Goal: Task Accomplishment & Management: Use online tool/utility

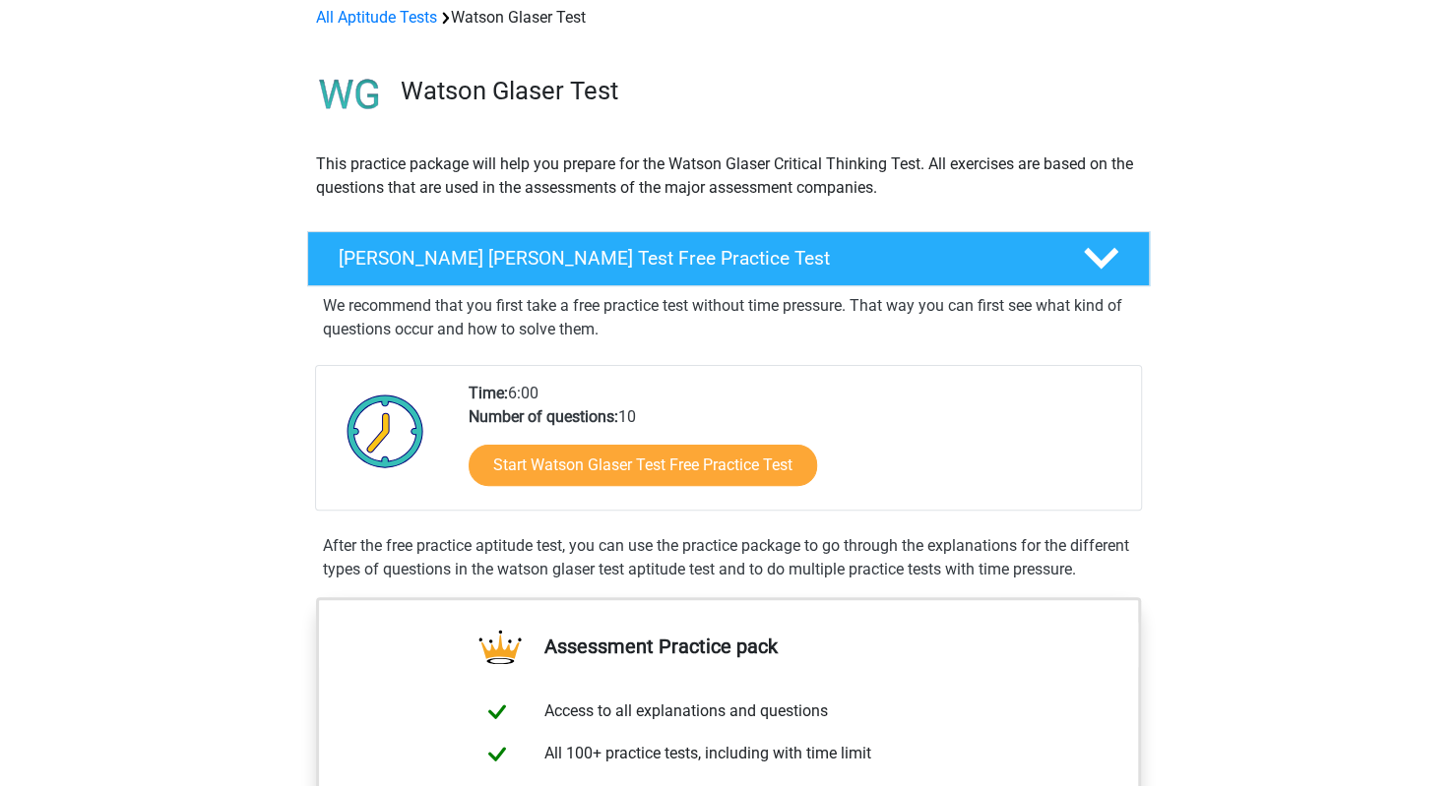
scroll to position [118, 0]
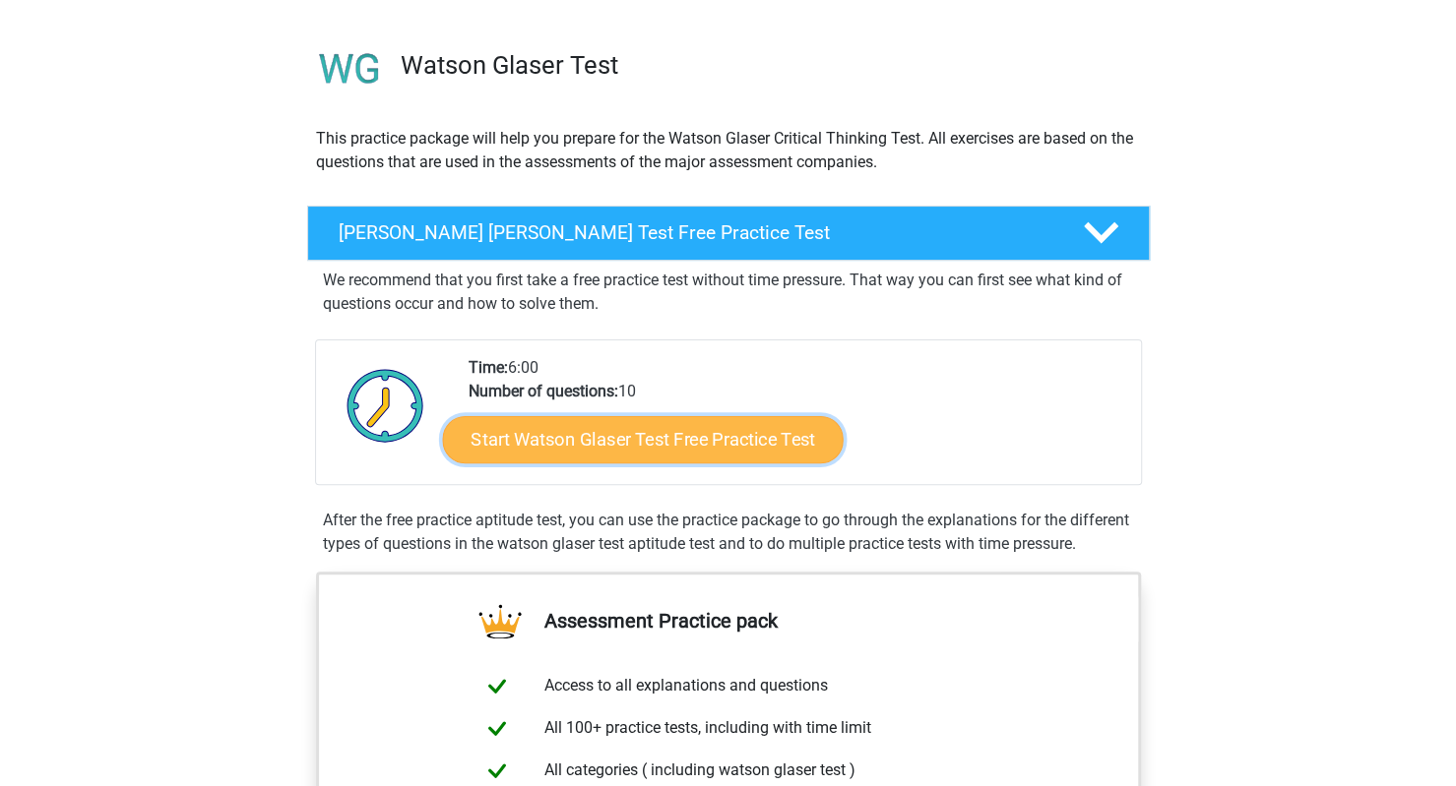
click at [631, 455] on link "Start Watson Glaser Test Free Practice Test" at bounding box center [642, 439] width 401 height 47
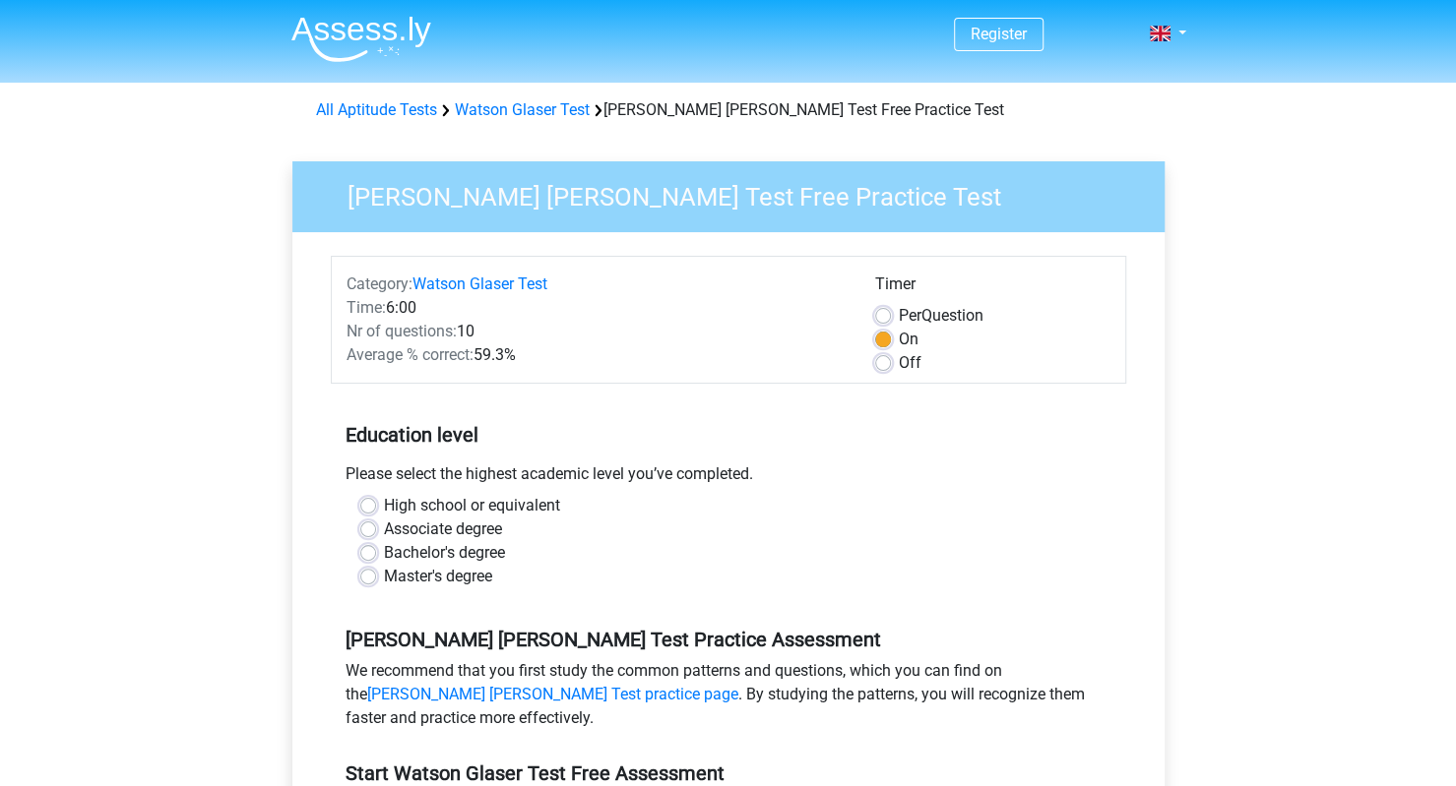
click at [224, 468] on div "Register Nederlands English" at bounding box center [728, 777] width 1456 height 1555
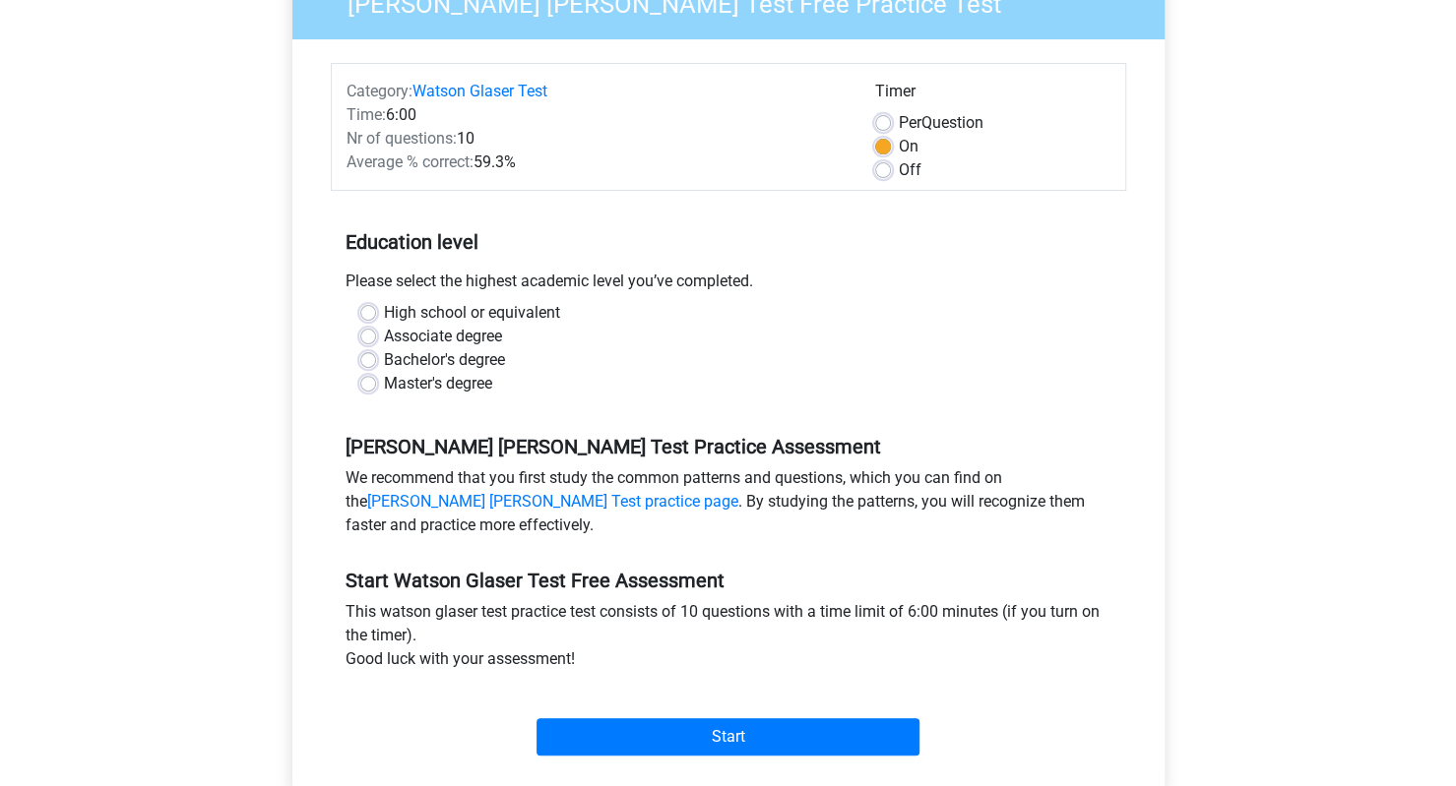
scroll to position [197, 0]
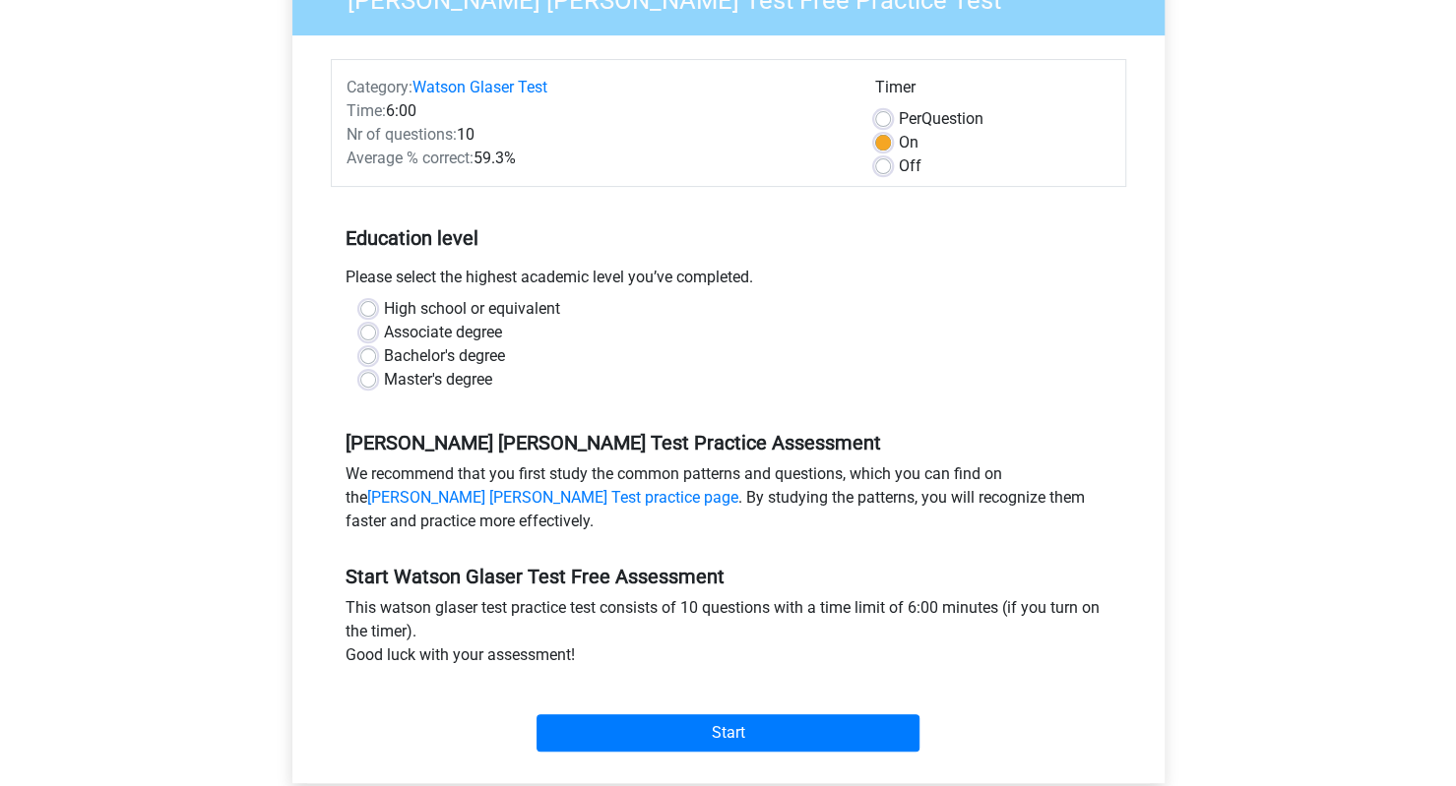
click at [384, 355] on label "Bachelor's degree" at bounding box center [444, 356] width 121 height 24
click at [370, 355] on input "Bachelor's degree" at bounding box center [368, 354] width 16 height 20
radio input "true"
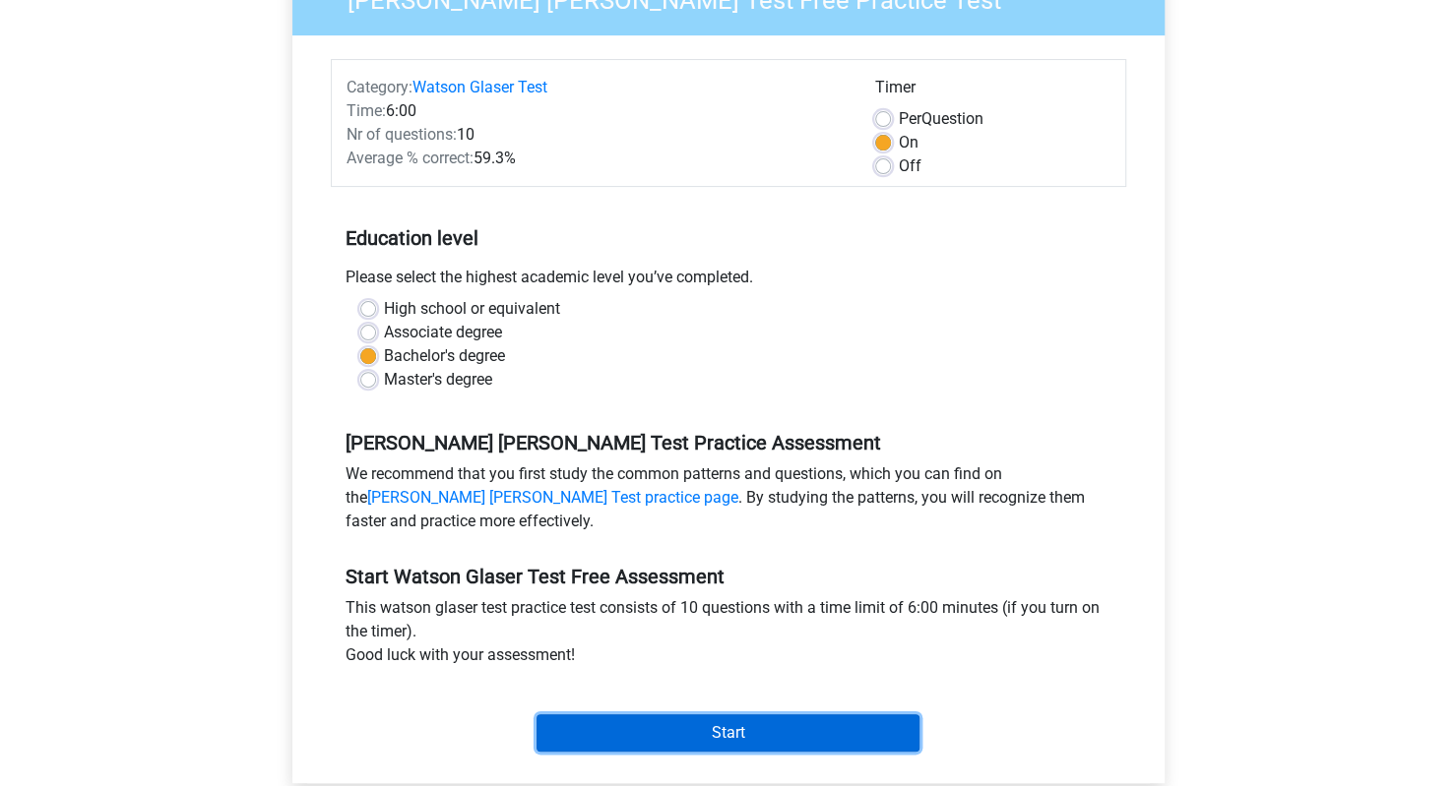
click at [596, 731] on input "Start" at bounding box center [727, 733] width 383 height 37
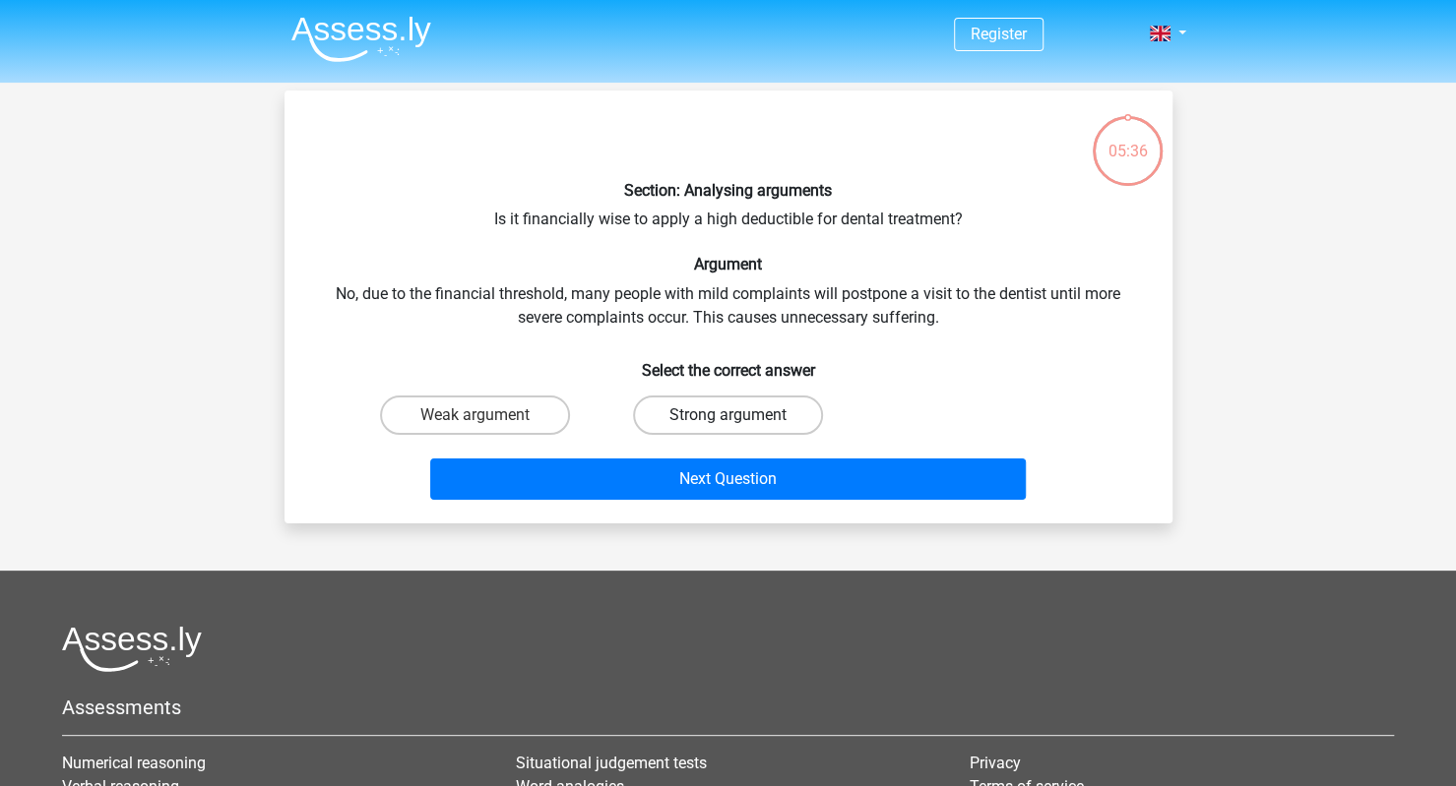
click at [652, 427] on label "Strong argument" at bounding box center [728, 415] width 190 height 39
click at [727, 427] on input "Strong argument" at bounding box center [733, 421] width 13 height 13
radio input "true"
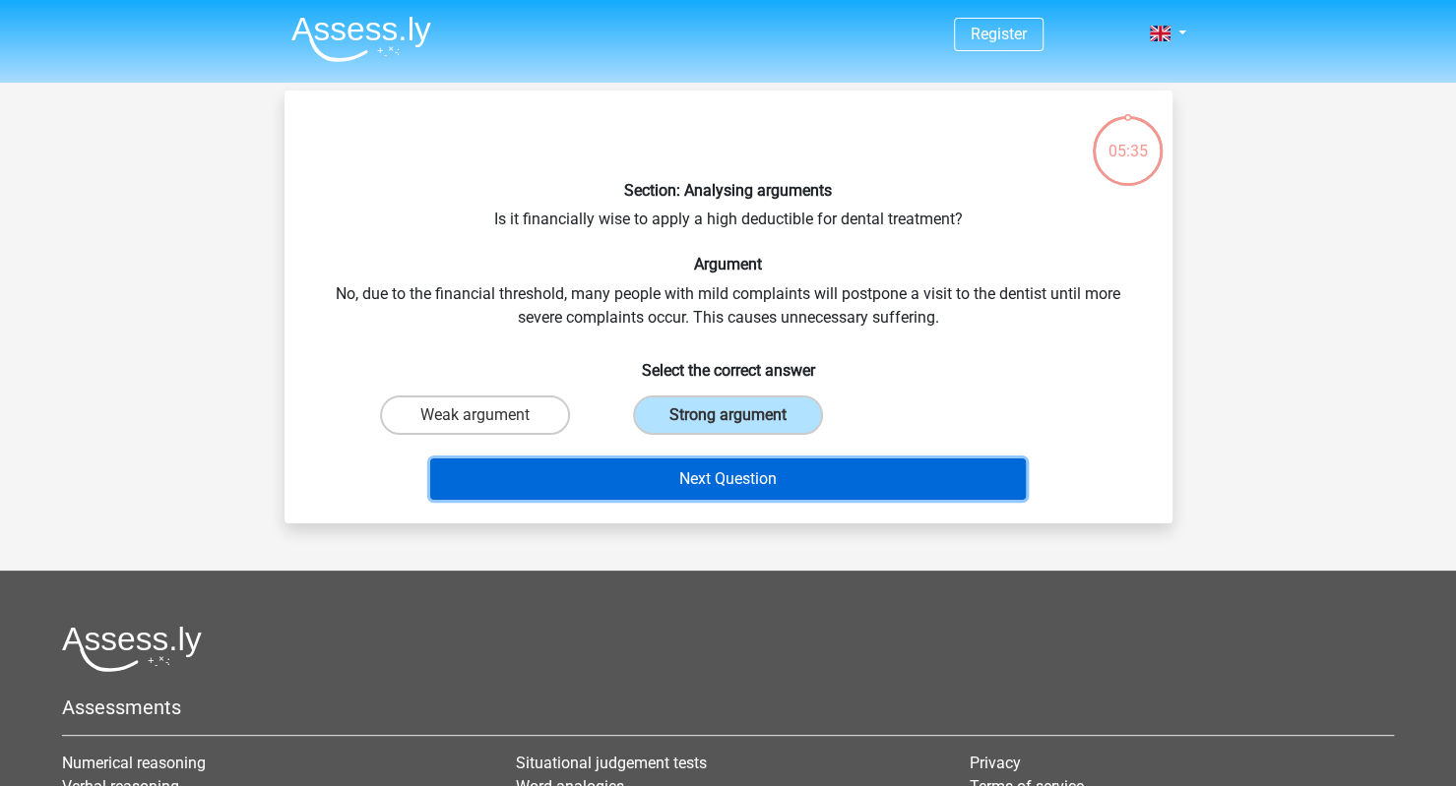
click at [679, 482] on button "Next Question" at bounding box center [727, 479] width 595 height 41
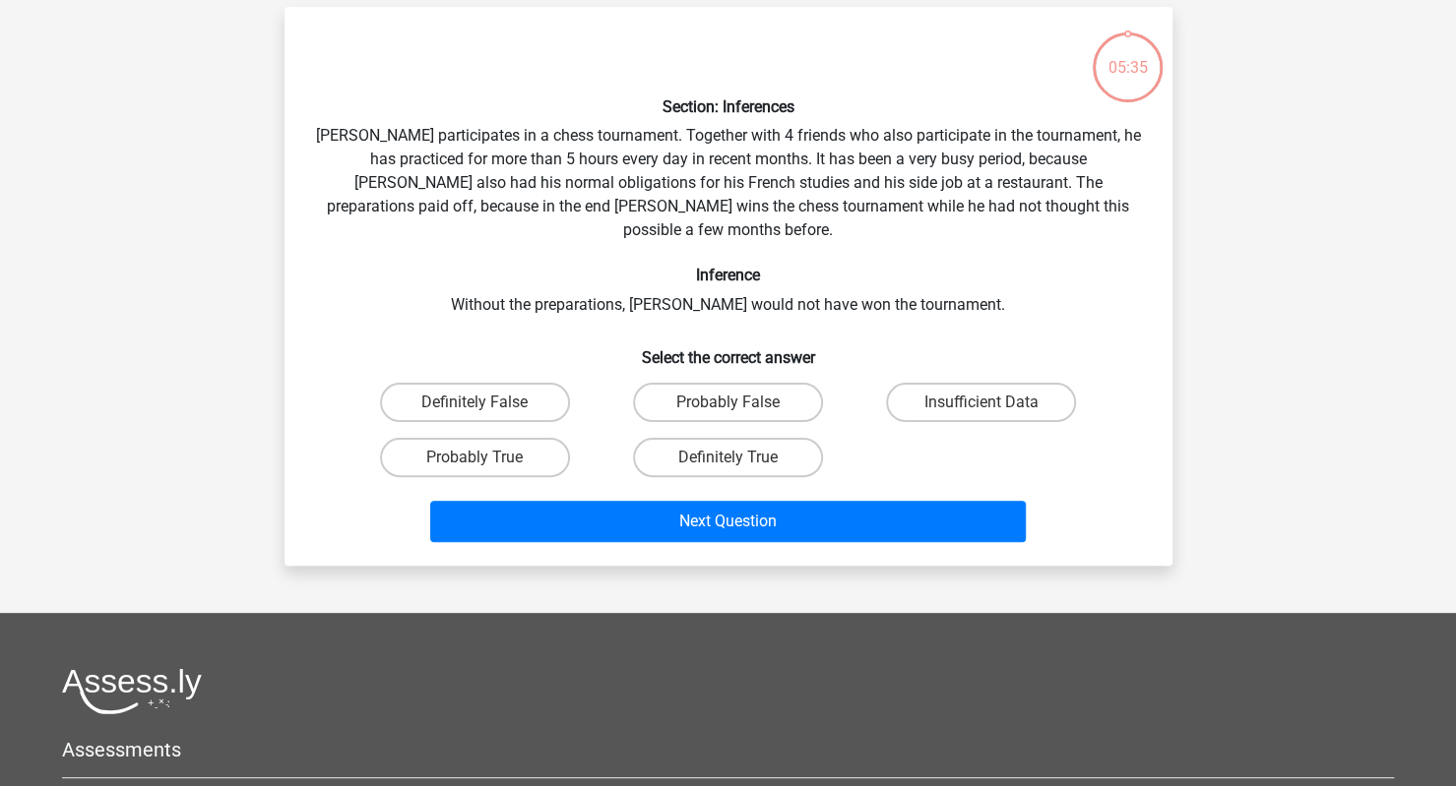
scroll to position [91, 0]
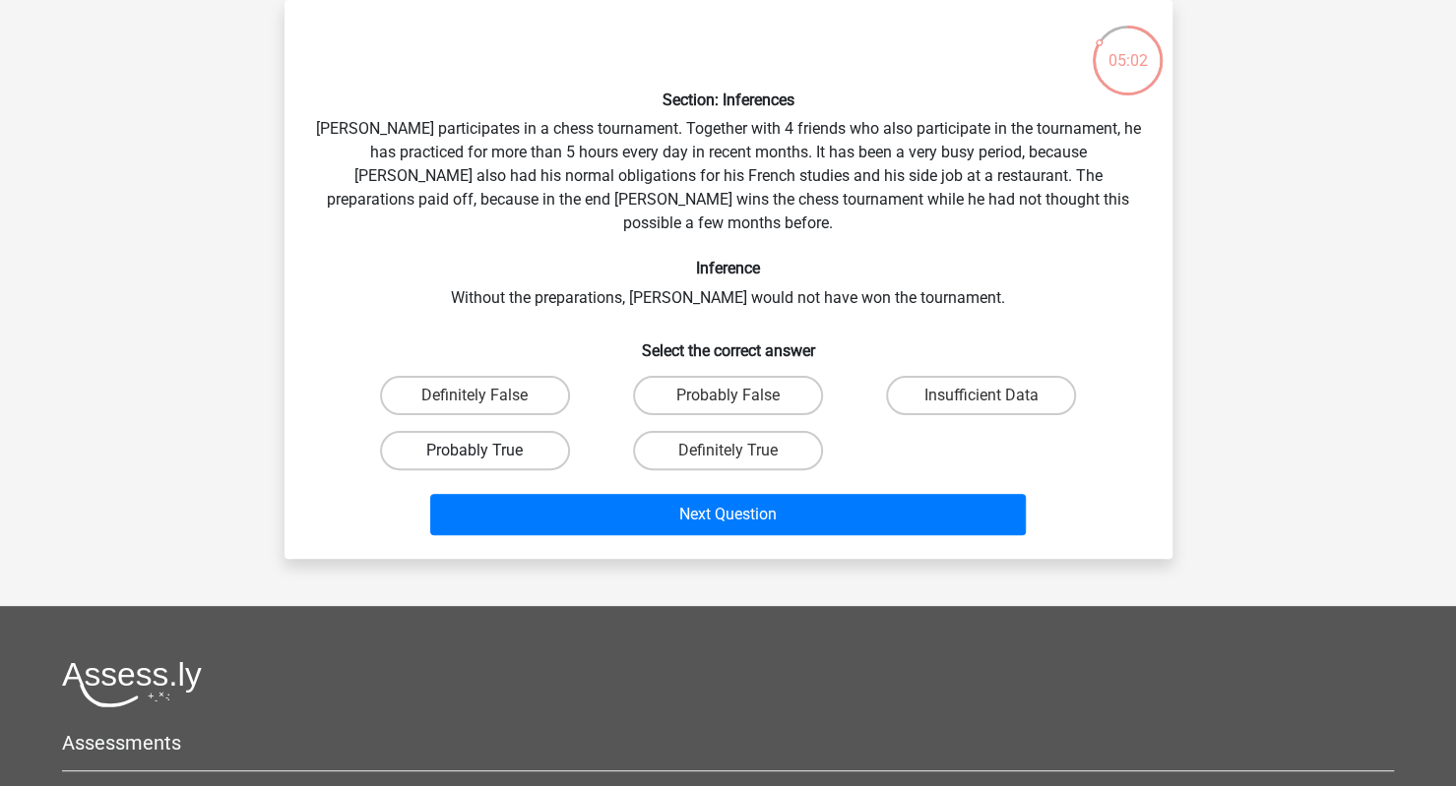
click at [437, 432] on label "Probably True" at bounding box center [475, 450] width 190 height 39
click at [474, 451] on input "Probably True" at bounding box center [480, 457] width 13 height 13
radio input "true"
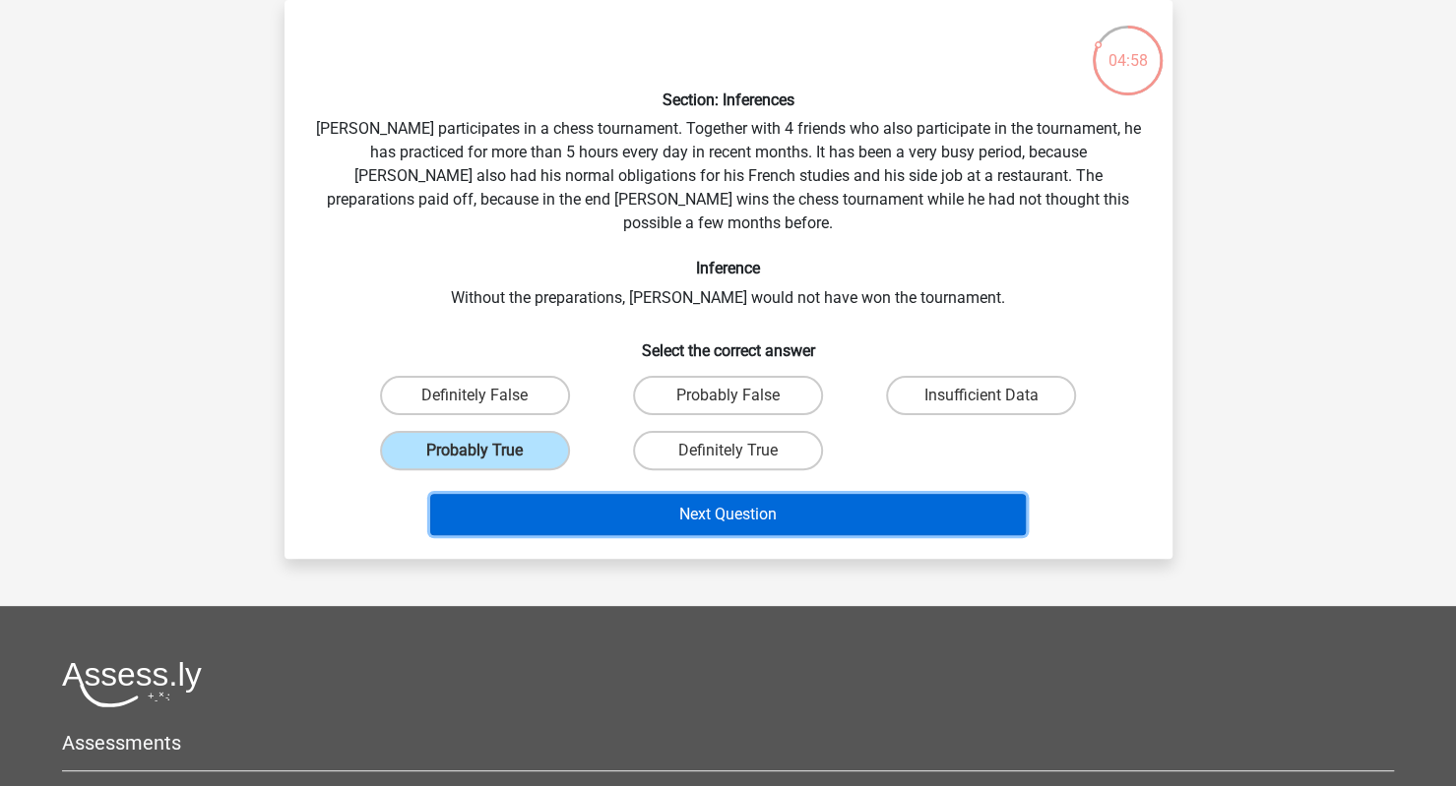
click at [515, 494] on button "Next Question" at bounding box center [727, 514] width 595 height 41
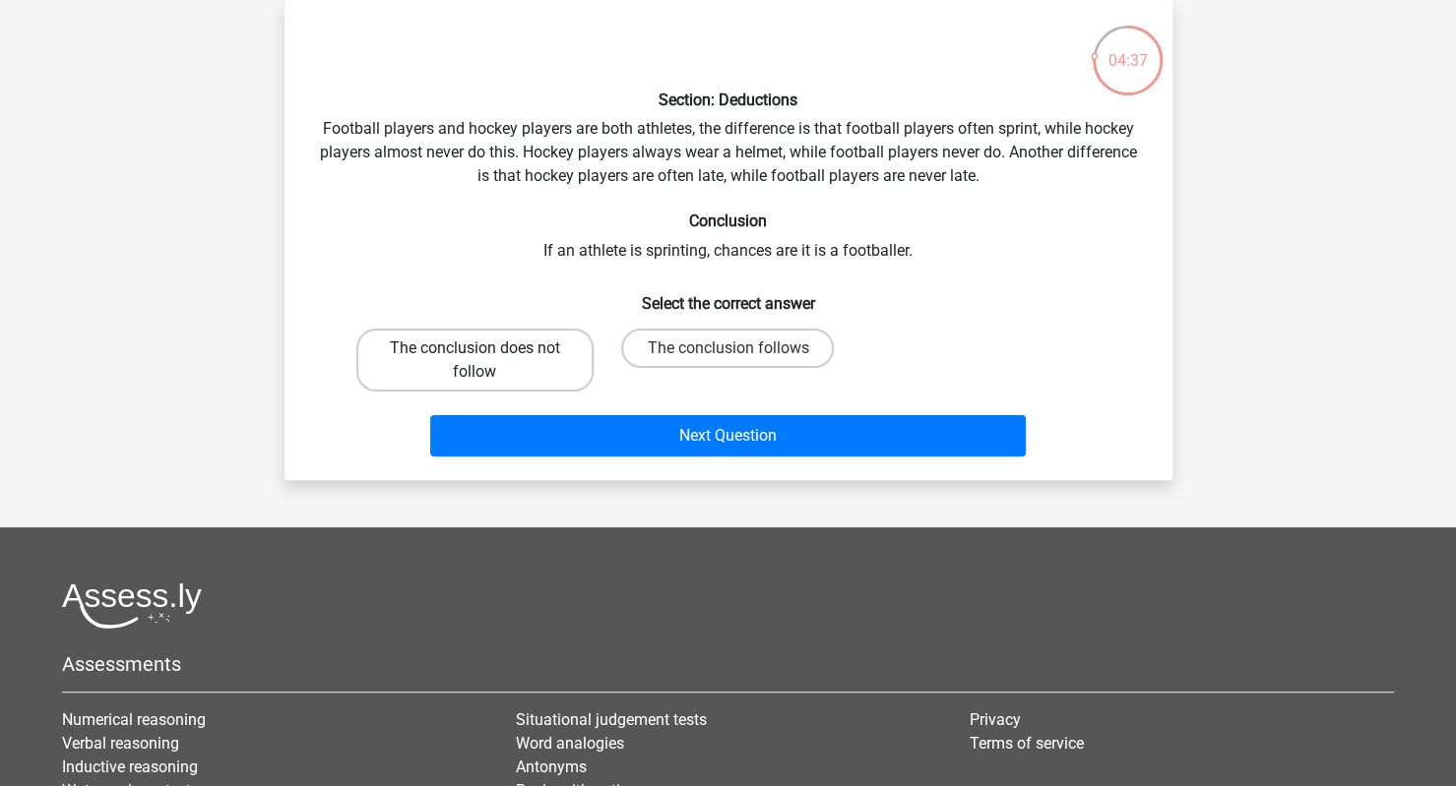
click at [514, 383] on label "The conclusion does not follow" at bounding box center [474, 360] width 237 height 63
click at [487, 361] on input "The conclusion does not follow" at bounding box center [480, 354] width 13 height 13
radio input "true"
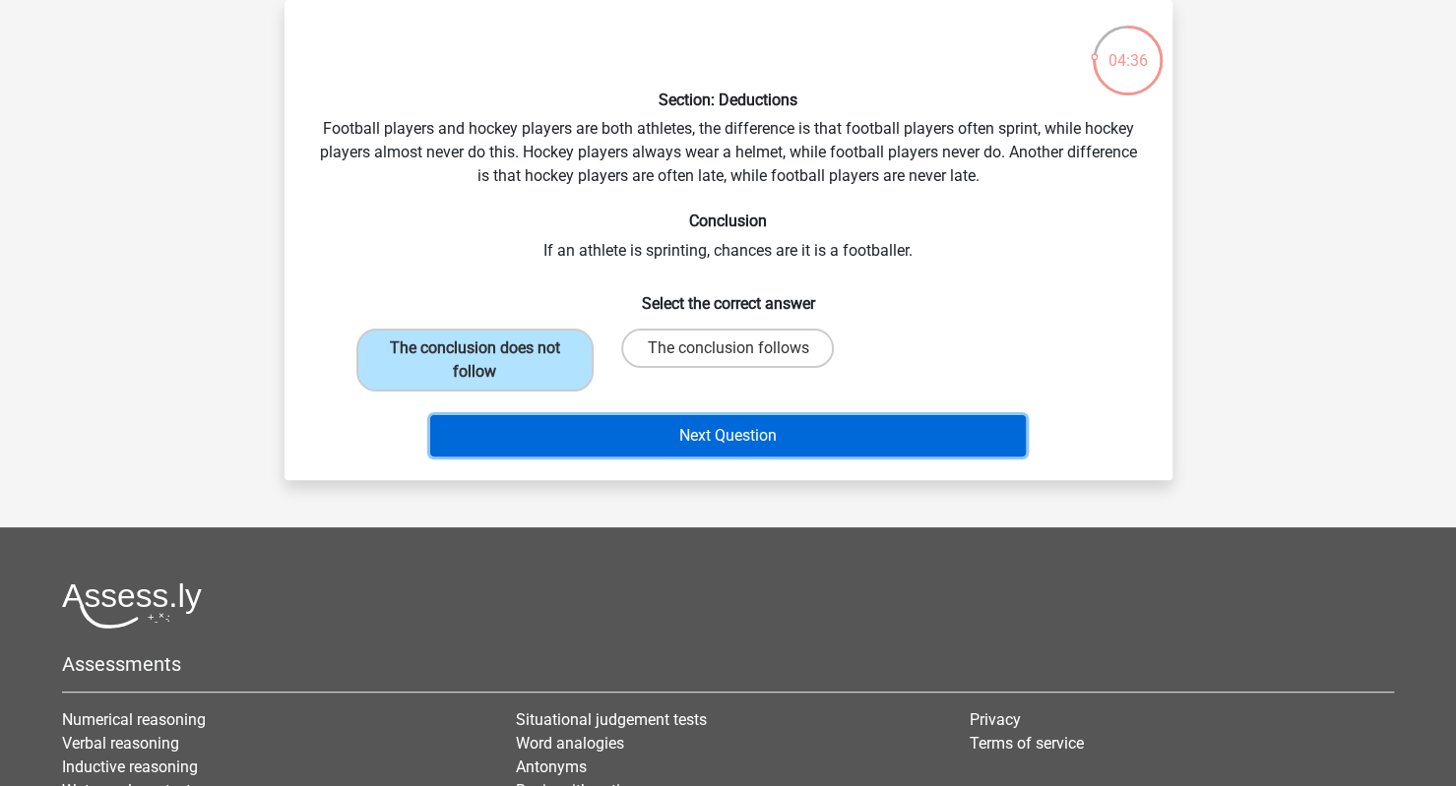
click at [589, 438] on button "Next Question" at bounding box center [727, 435] width 595 height 41
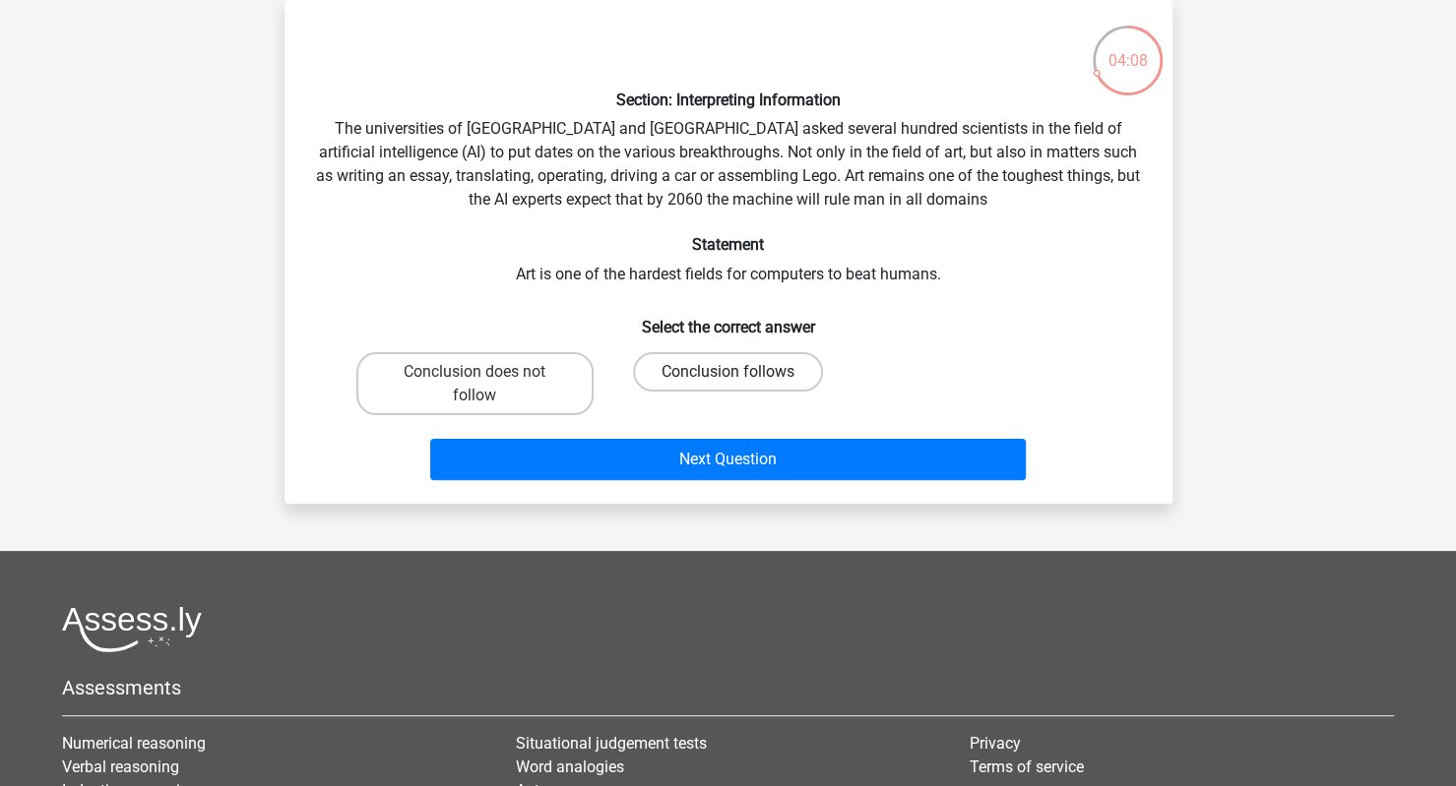
click at [715, 385] on label "Conclusion follows" at bounding box center [728, 371] width 190 height 39
click at [727, 385] on input "Conclusion follows" at bounding box center [733, 378] width 13 height 13
radio input "true"
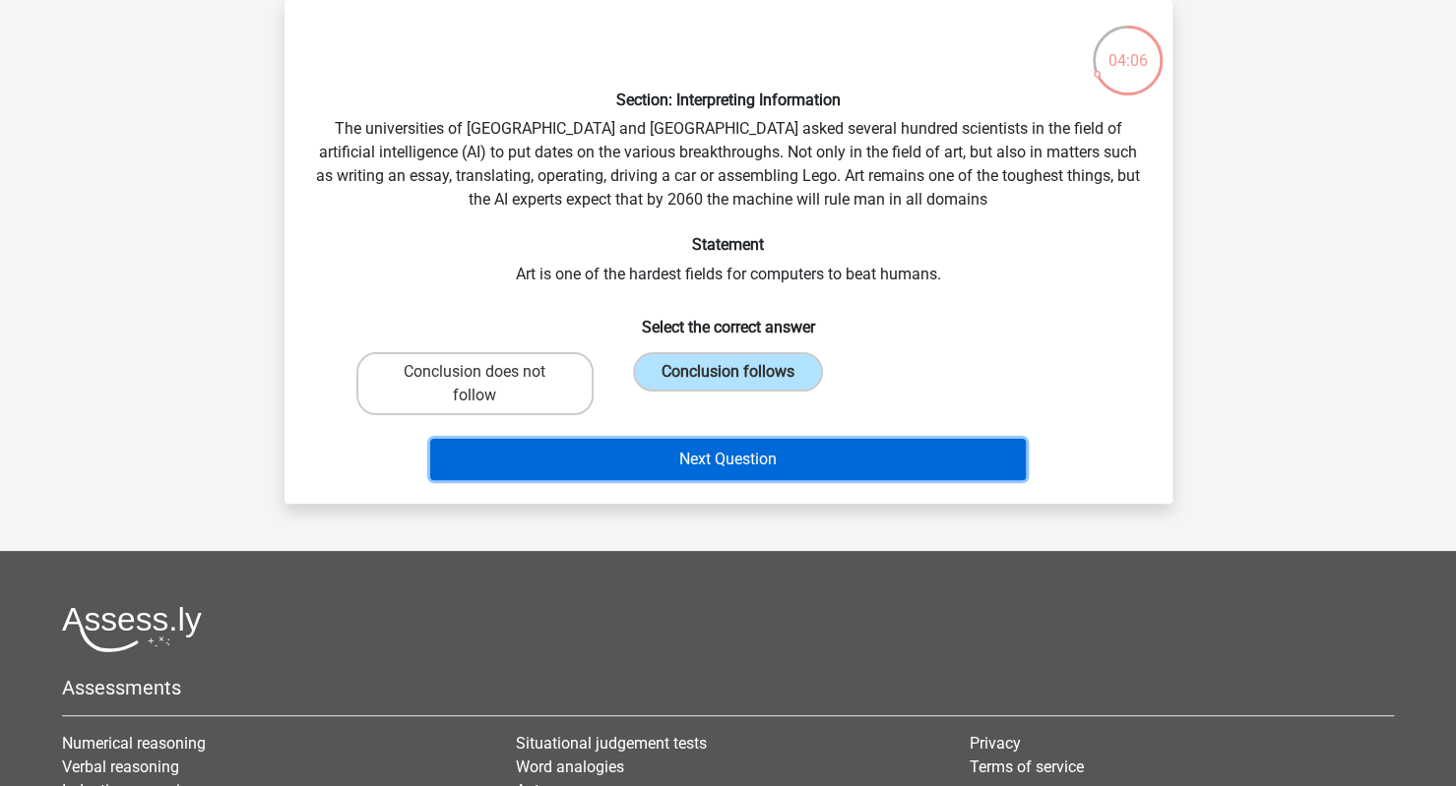
click at [740, 454] on button "Next Question" at bounding box center [727, 459] width 595 height 41
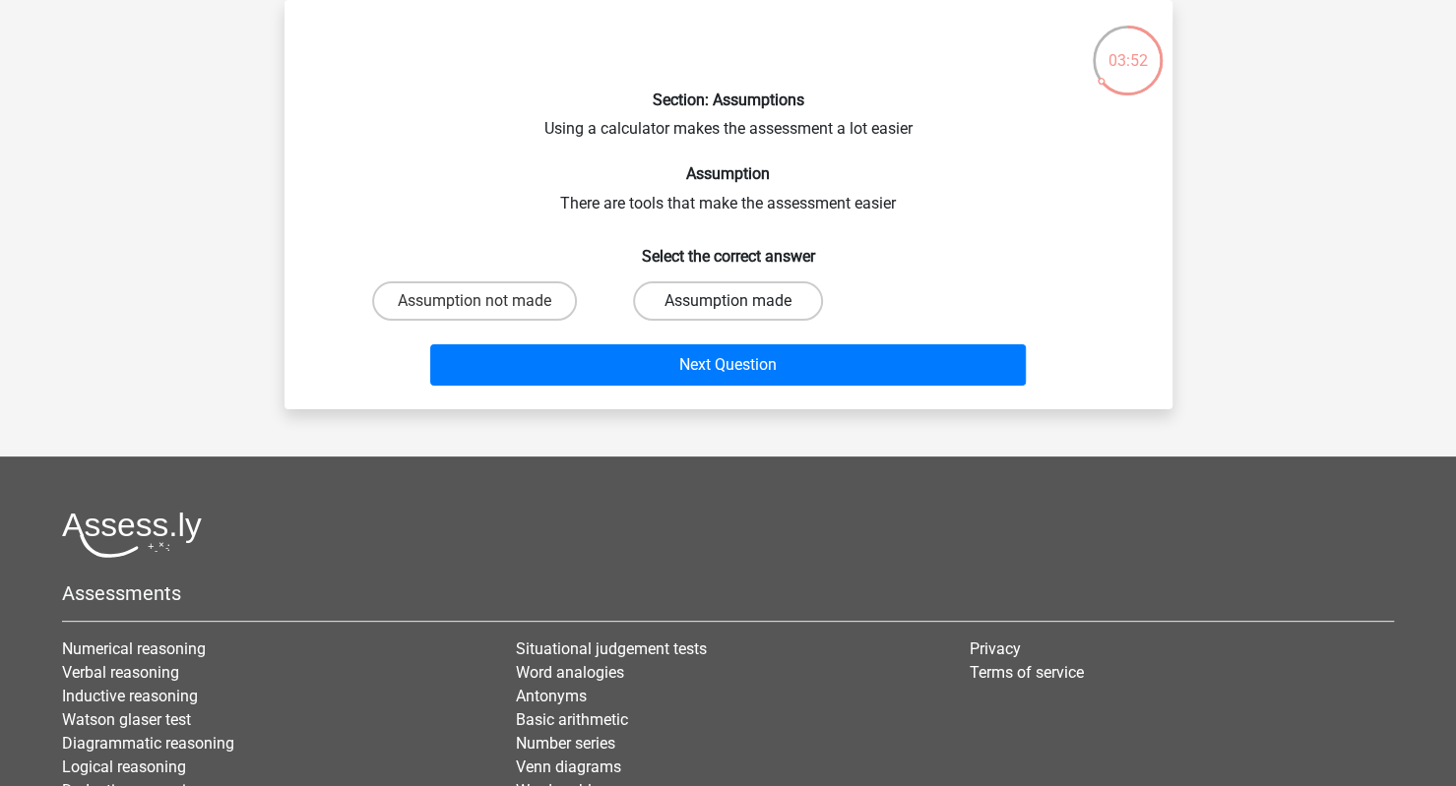
click at [737, 295] on label "Assumption made" at bounding box center [728, 300] width 190 height 39
click at [737, 301] on input "Assumption made" at bounding box center [733, 307] width 13 height 13
radio input "true"
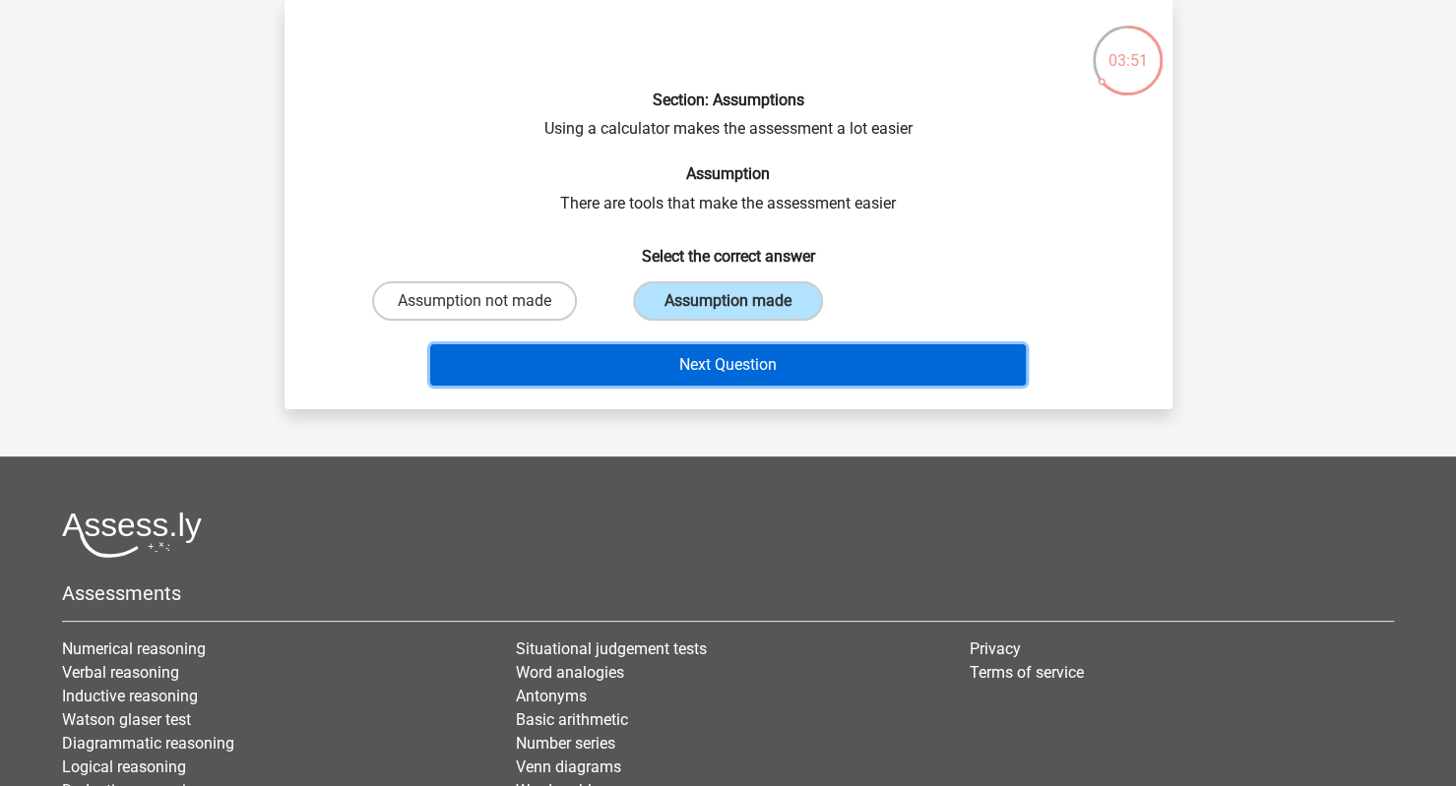
click at [758, 371] on button "Next Question" at bounding box center [727, 364] width 595 height 41
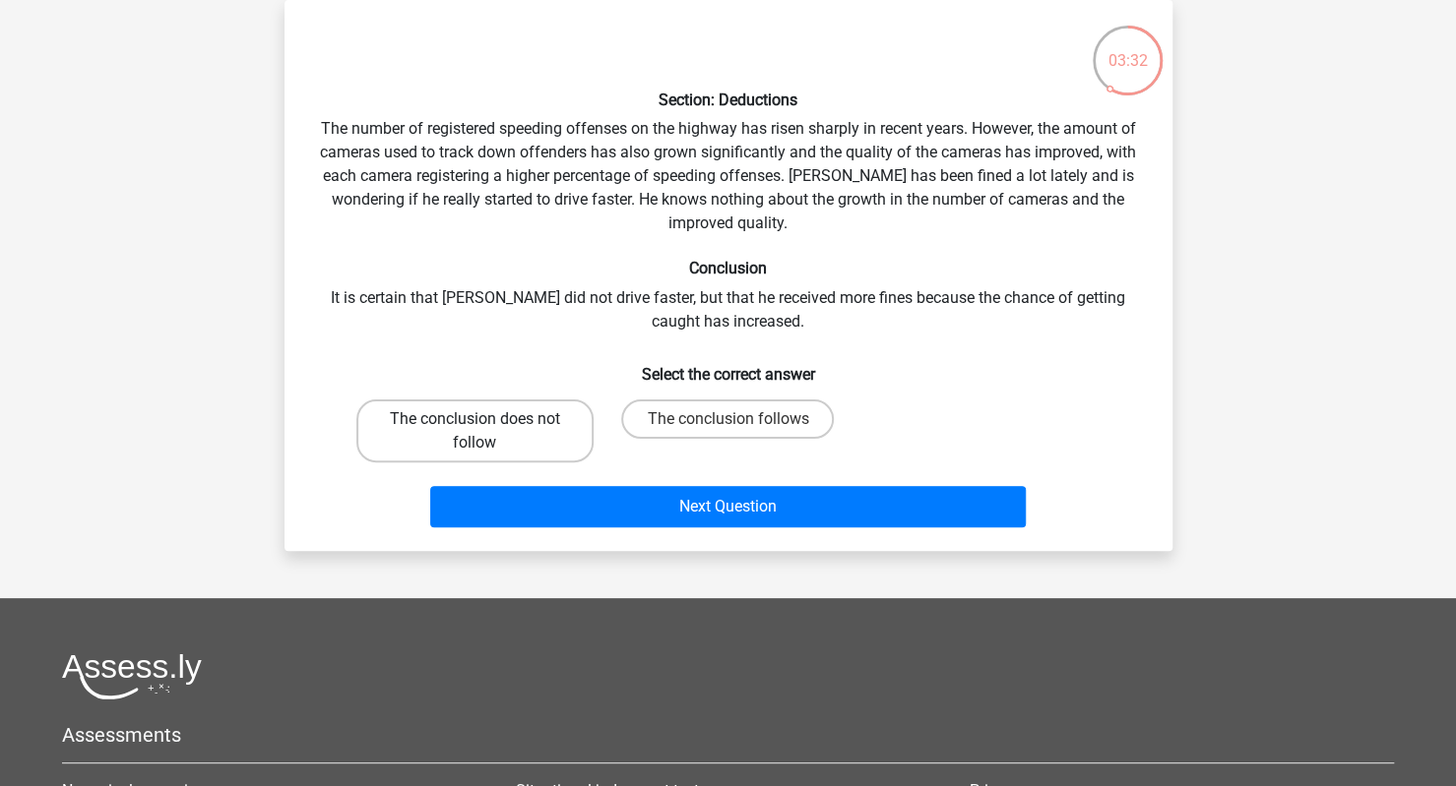
click at [500, 432] on label "The conclusion does not follow" at bounding box center [474, 431] width 237 height 63
click at [487, 432] on input "The conclusion does not follow" at bounding box center [480, 425] width 13 height 13
radio input "true"
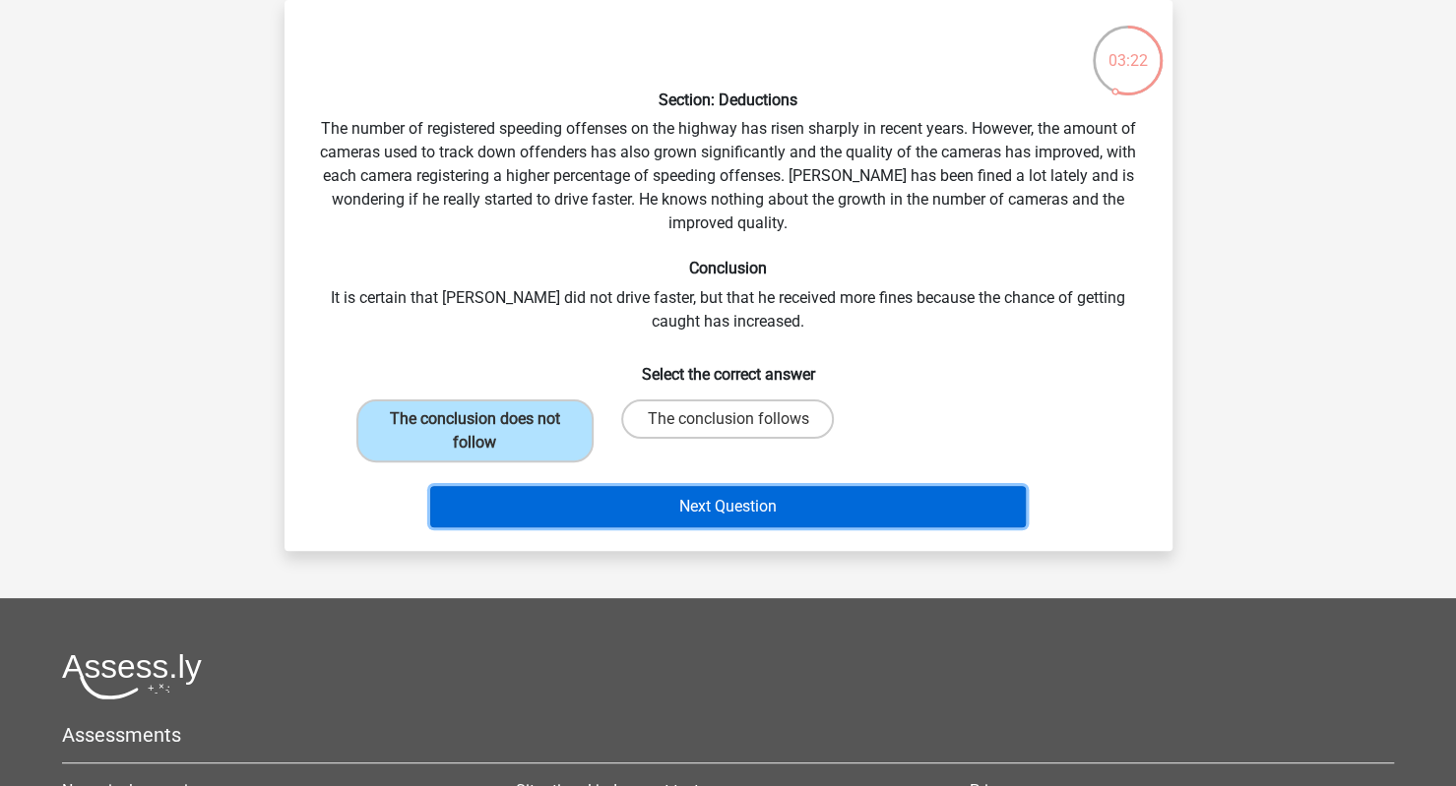
click at [606, 505] on button "Next Question" at bounding box center [727, 506] width 595 height 41
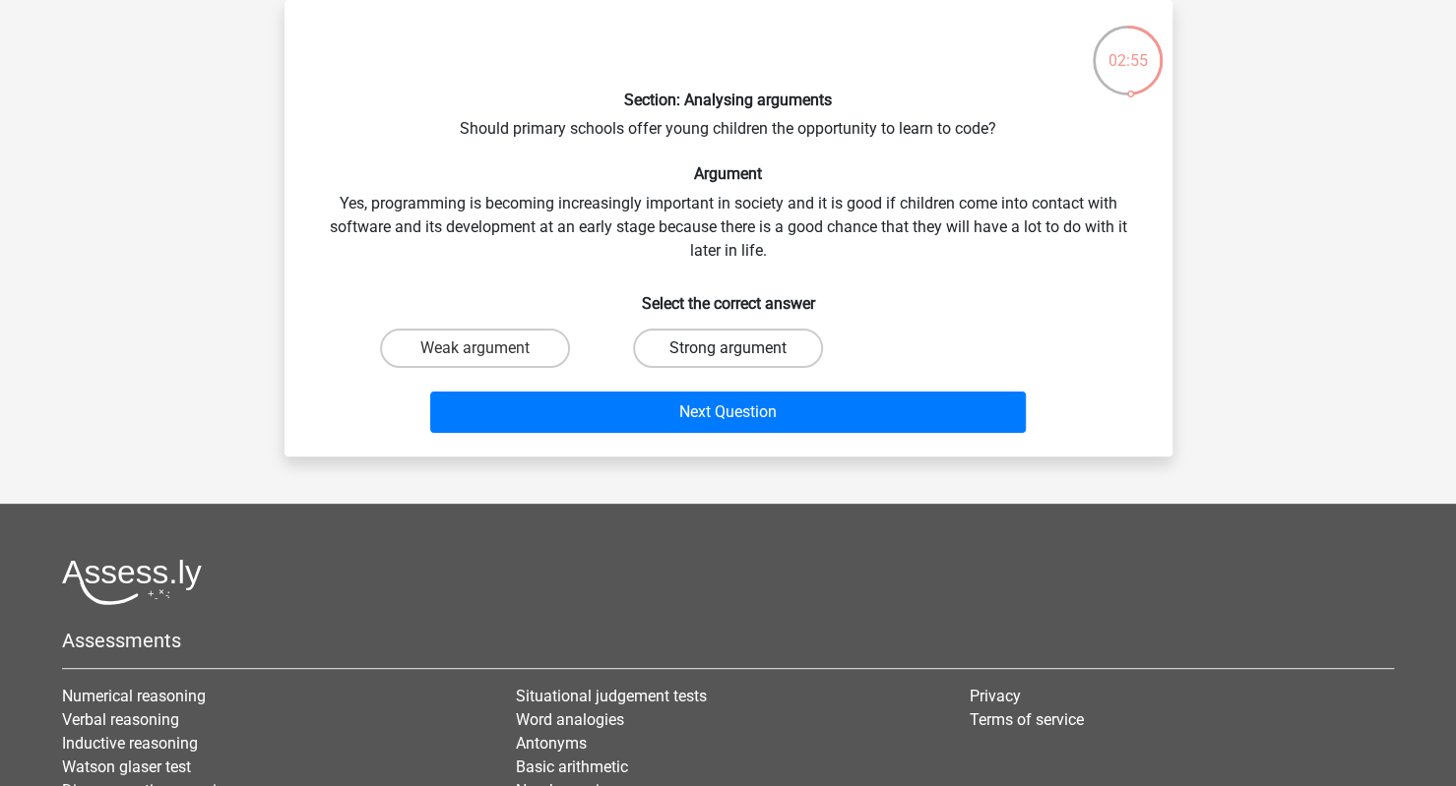
click at [669, 355] on label "Strong argument" at bounding box center [728, 348] width 190 height 39
click at [727, 355] on input "Strong argument" at bounding box center [733, 354] width 13 height 13
radio input "true"
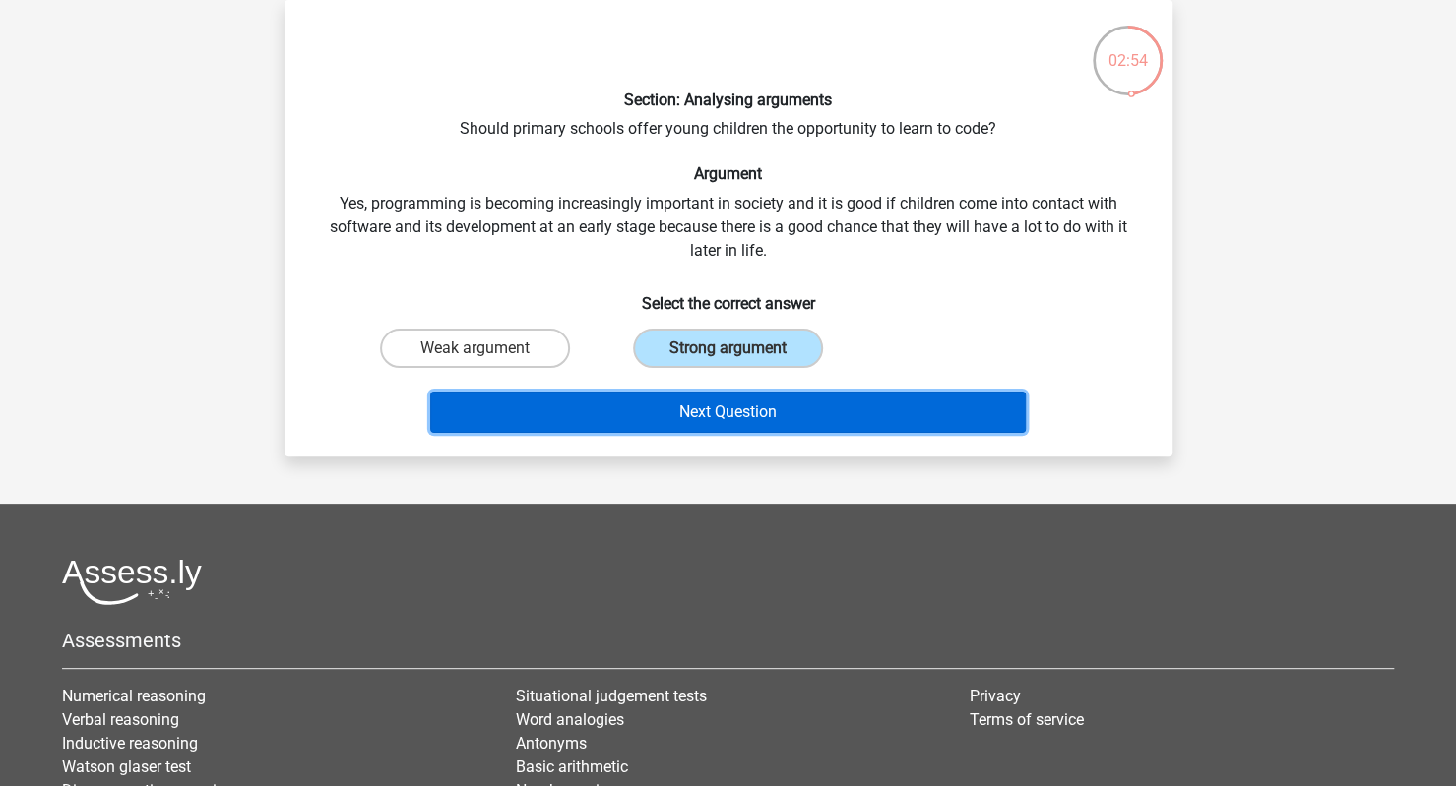
click at [685, 422] on button "Next Question" at bounding box center [727, 412] width 595 height 41
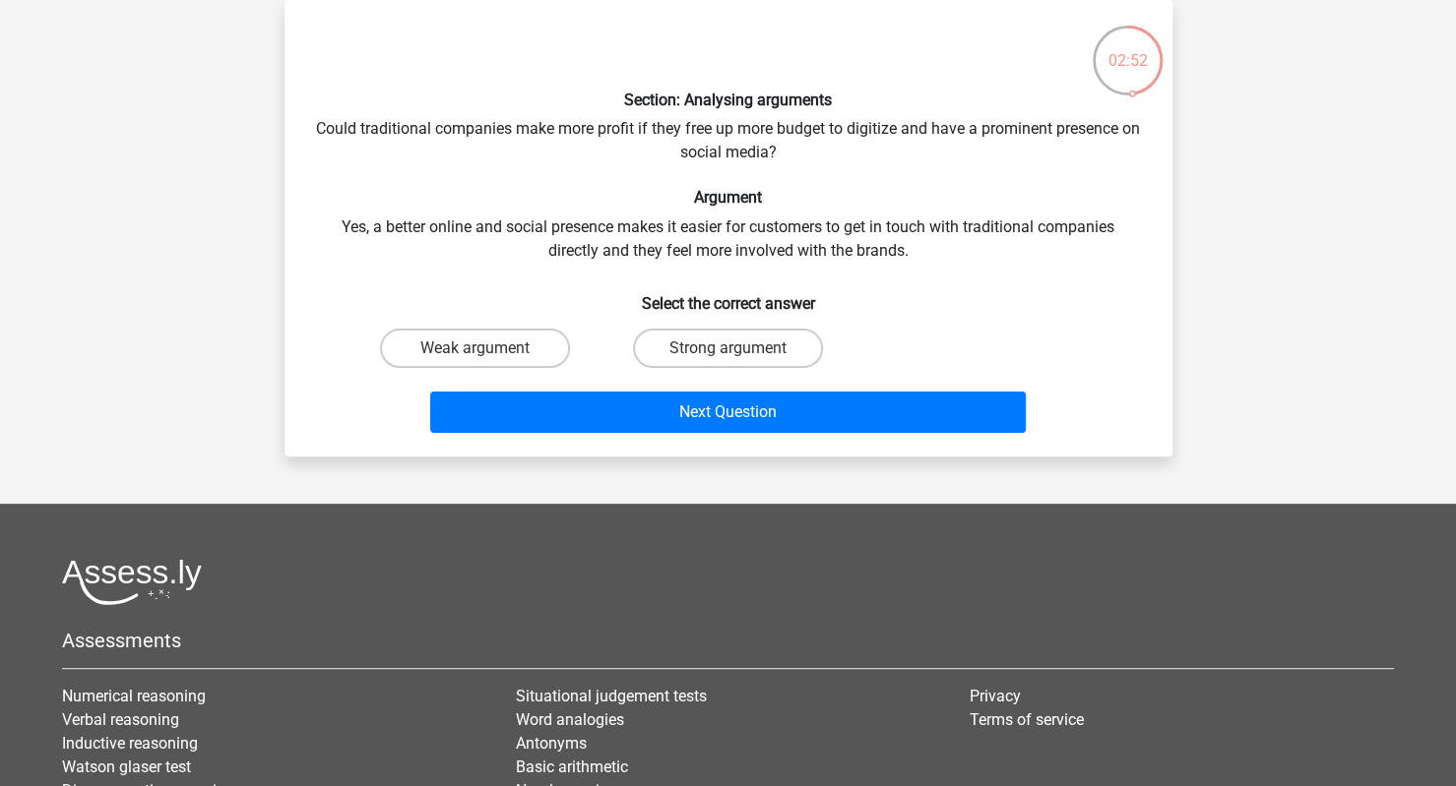
scroll to position [95, 0]
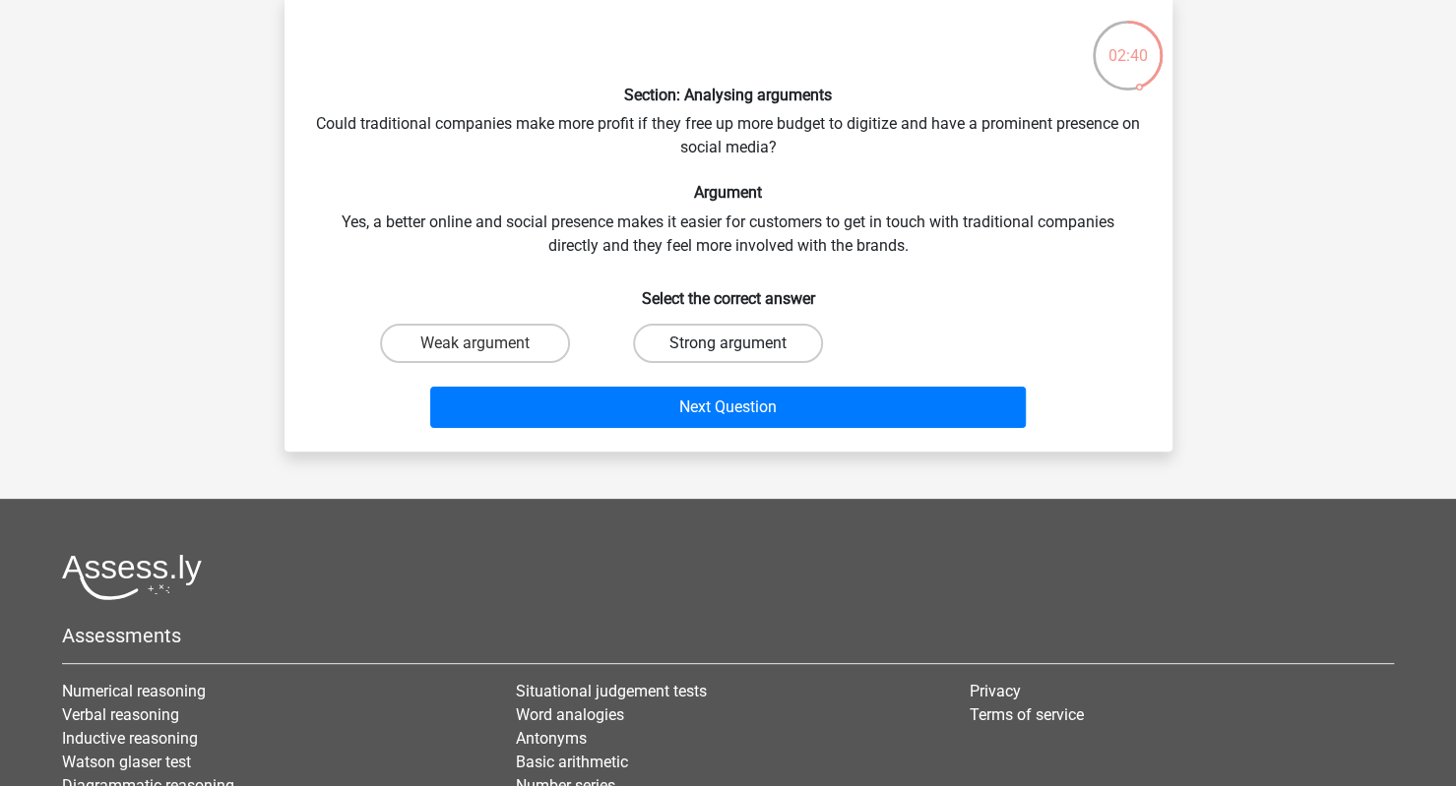
click at [666, 347] on label "Strong argument" at bounding box center [728, 343] width 190 height 39
click at [727, 347] on input "Strong argument" at bounding box center [733, 350] width 13 height 13
radio input "true"
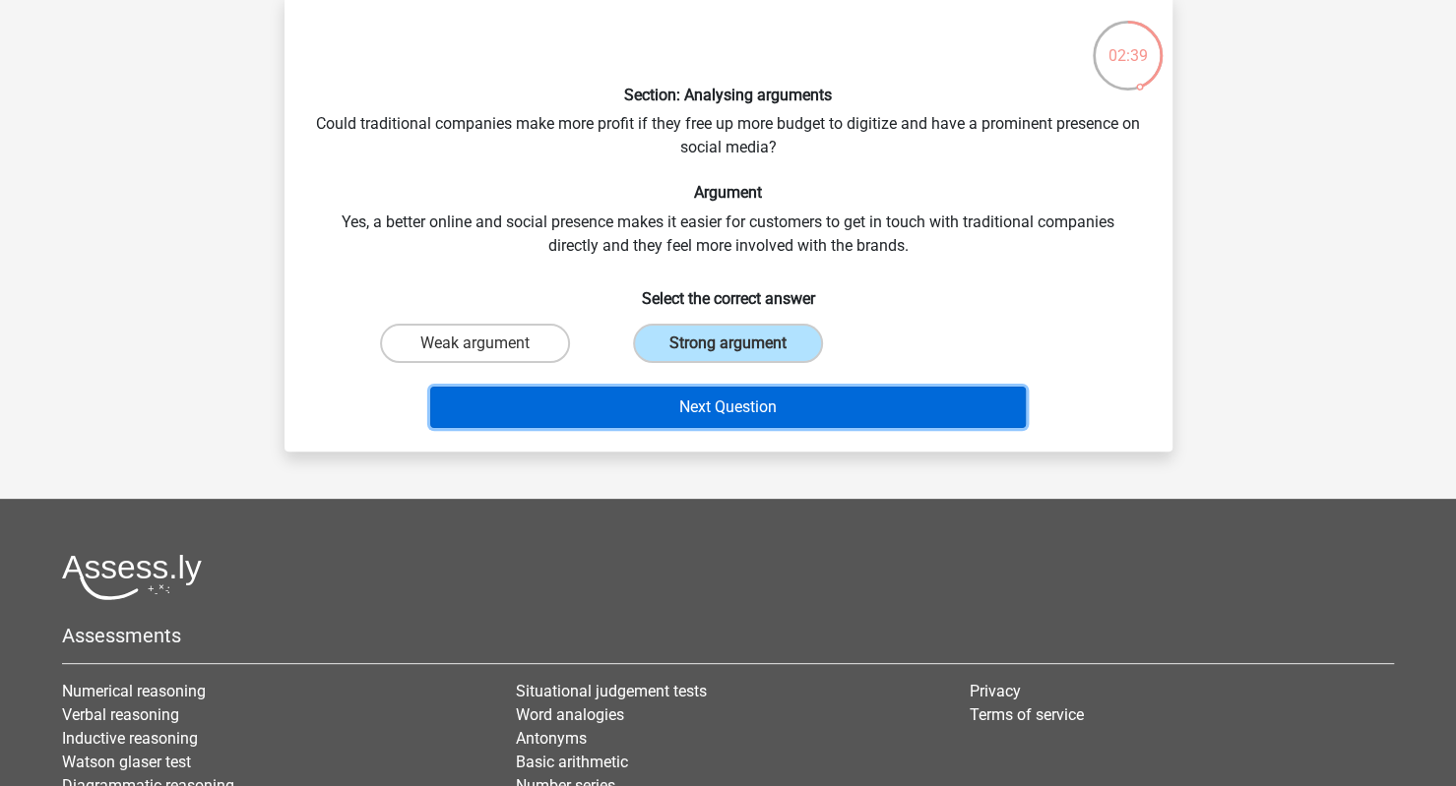
click at [678, 415] on button "Next Question" at bounding box center [727, 407] width 595 height 41
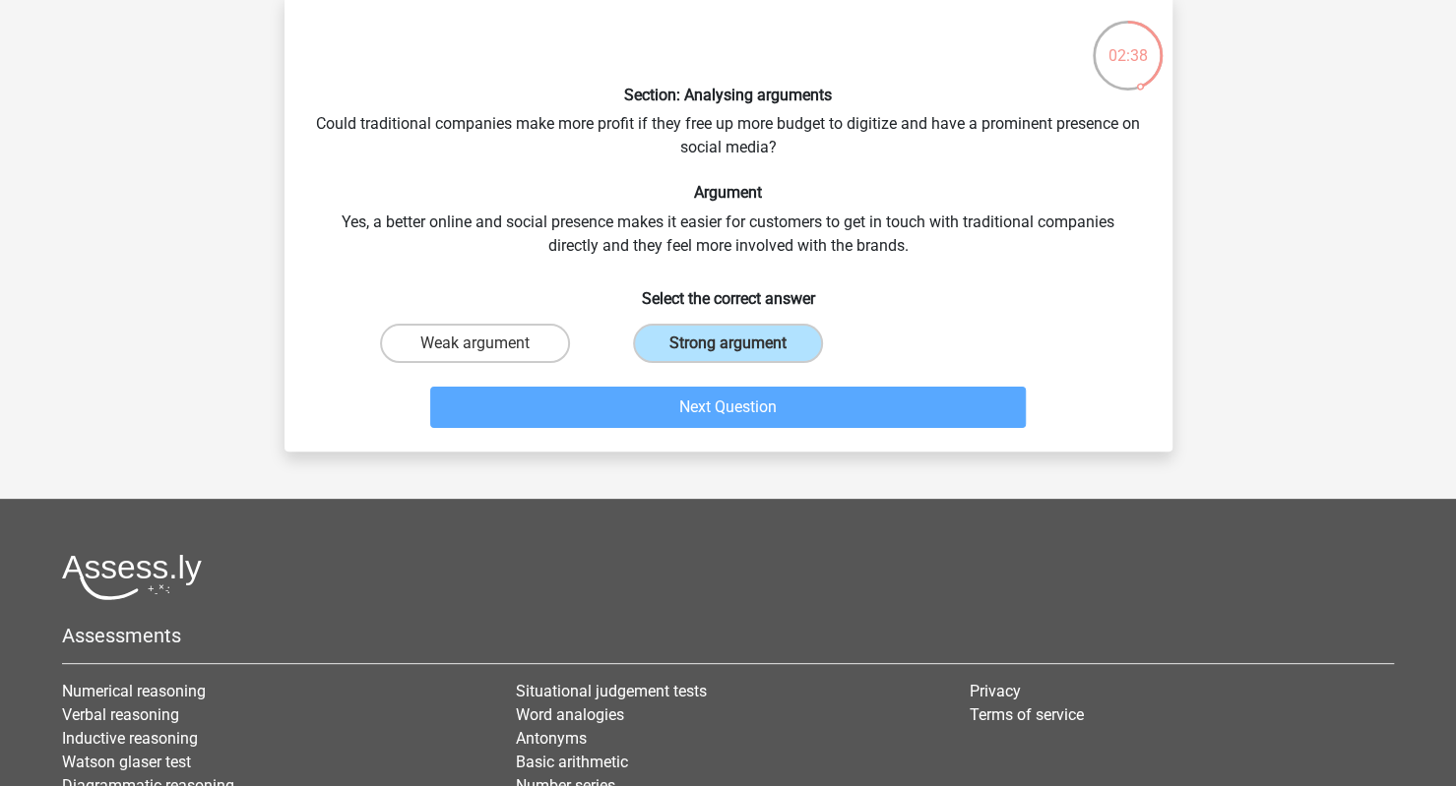
scroll to position [91, 0]
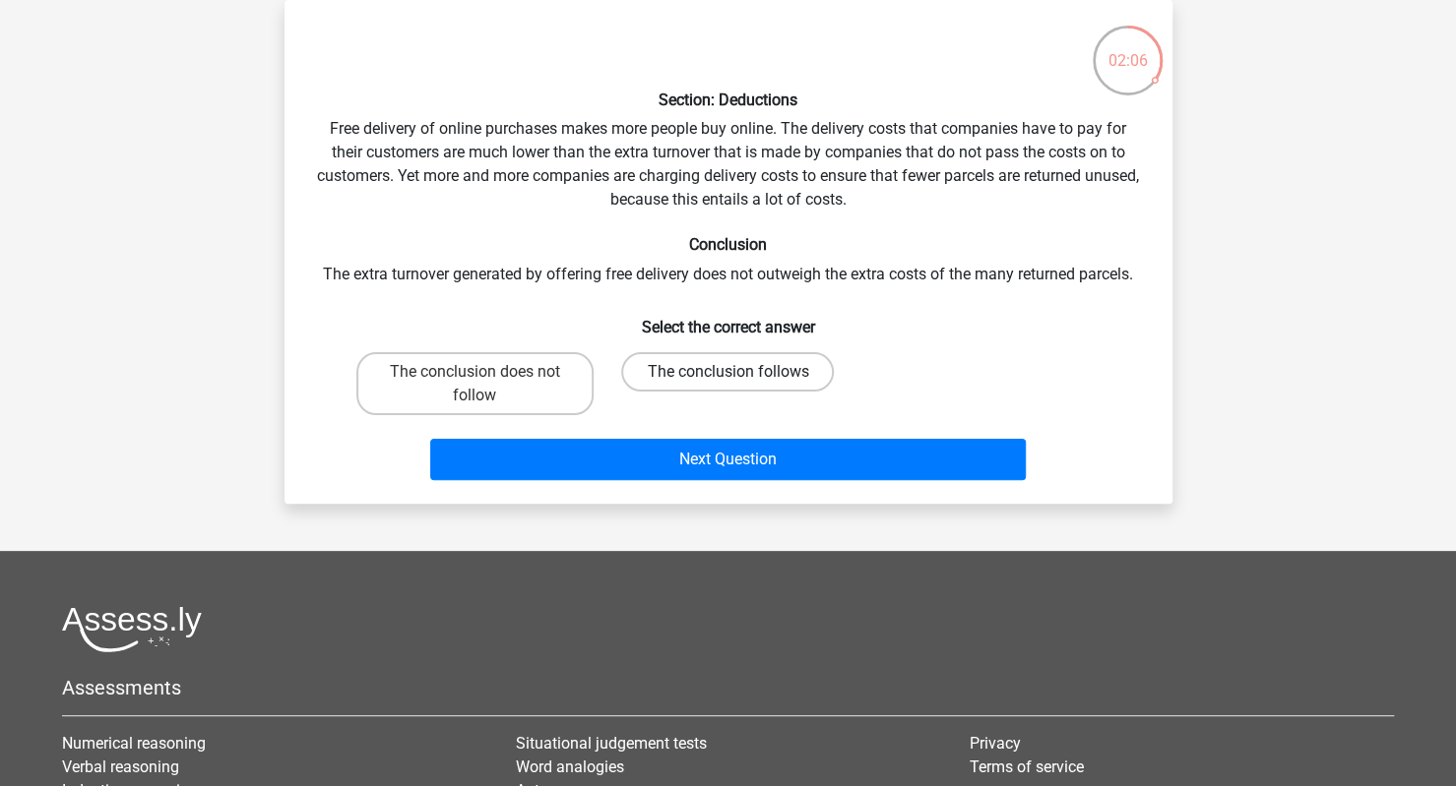
click at [735, 359] on label "The conclusion follows" at bounding box center [727, 371] width 213 height 39
click at [735, 372] on input "The conclusion follows" at bounding box center [733, 378] width 13 height 13
radio input "true"
click at [488, 393] on label "The conclusion does not follow" at bounding box center [474, 383] width 237 height 63
click at [487, 385] on input "The conclusion does not follow" at bounding box center [480, 378] width 13 height 13
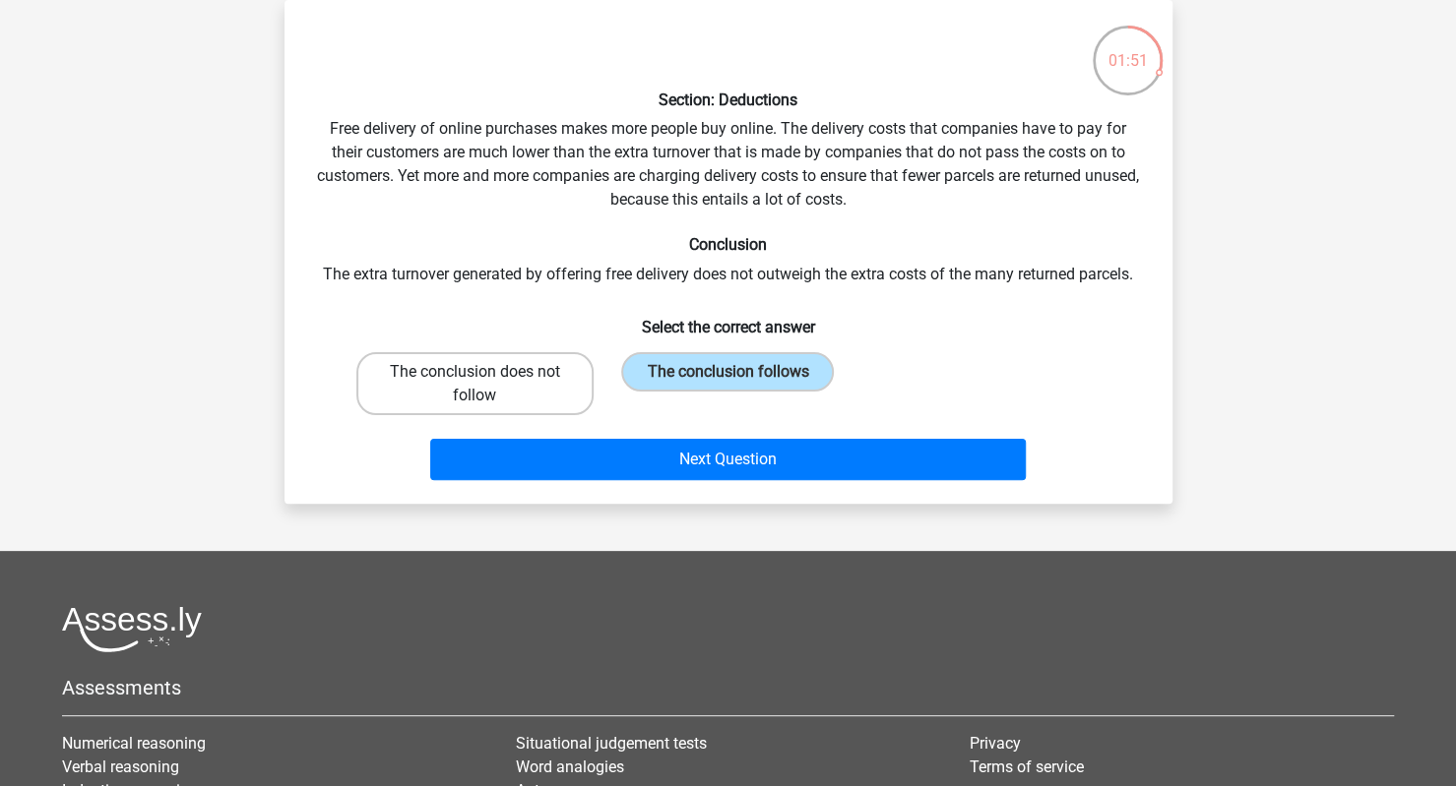
radio input "true"
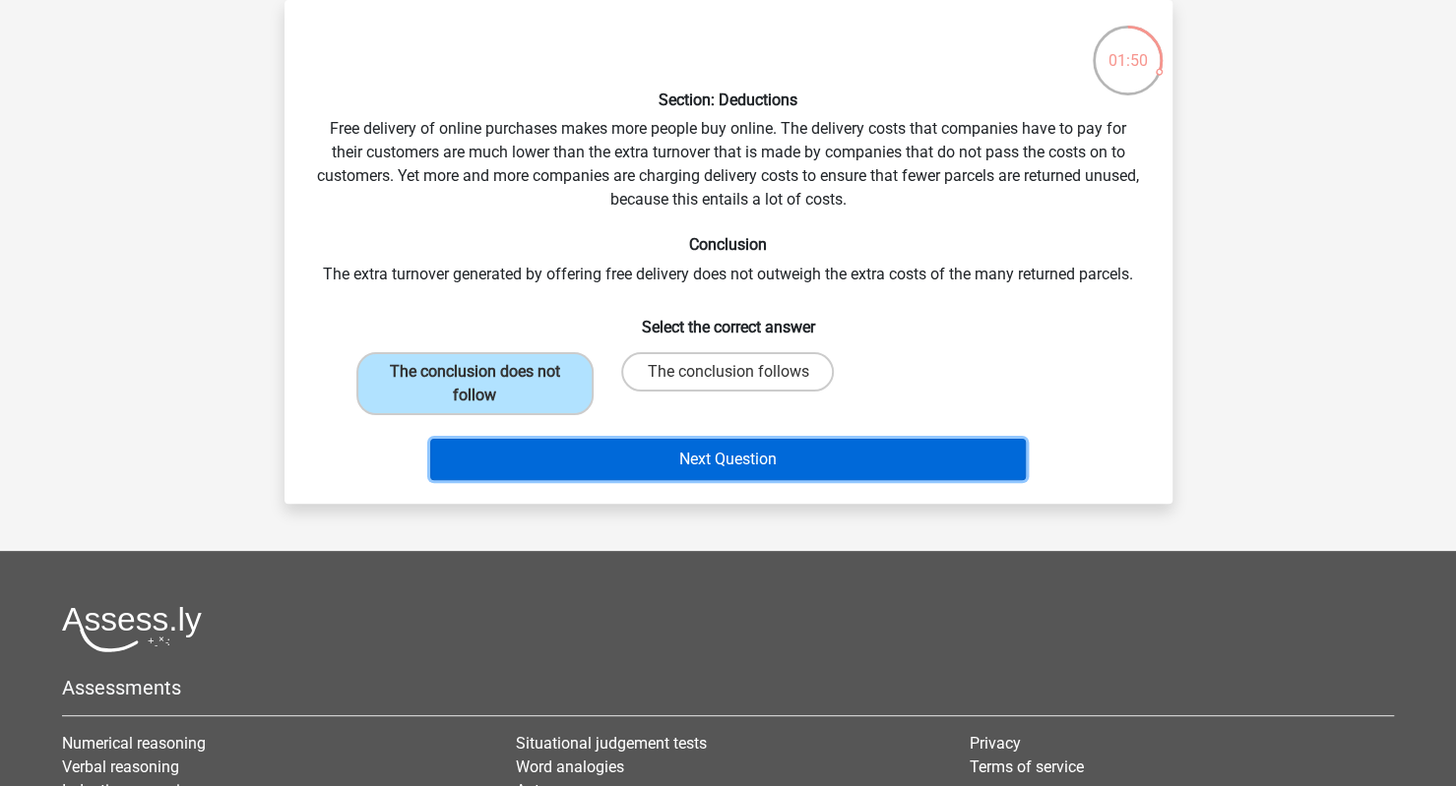
click at [562, 447] on button "Next Question" at bounding box center [727, 459] width 595 height 41
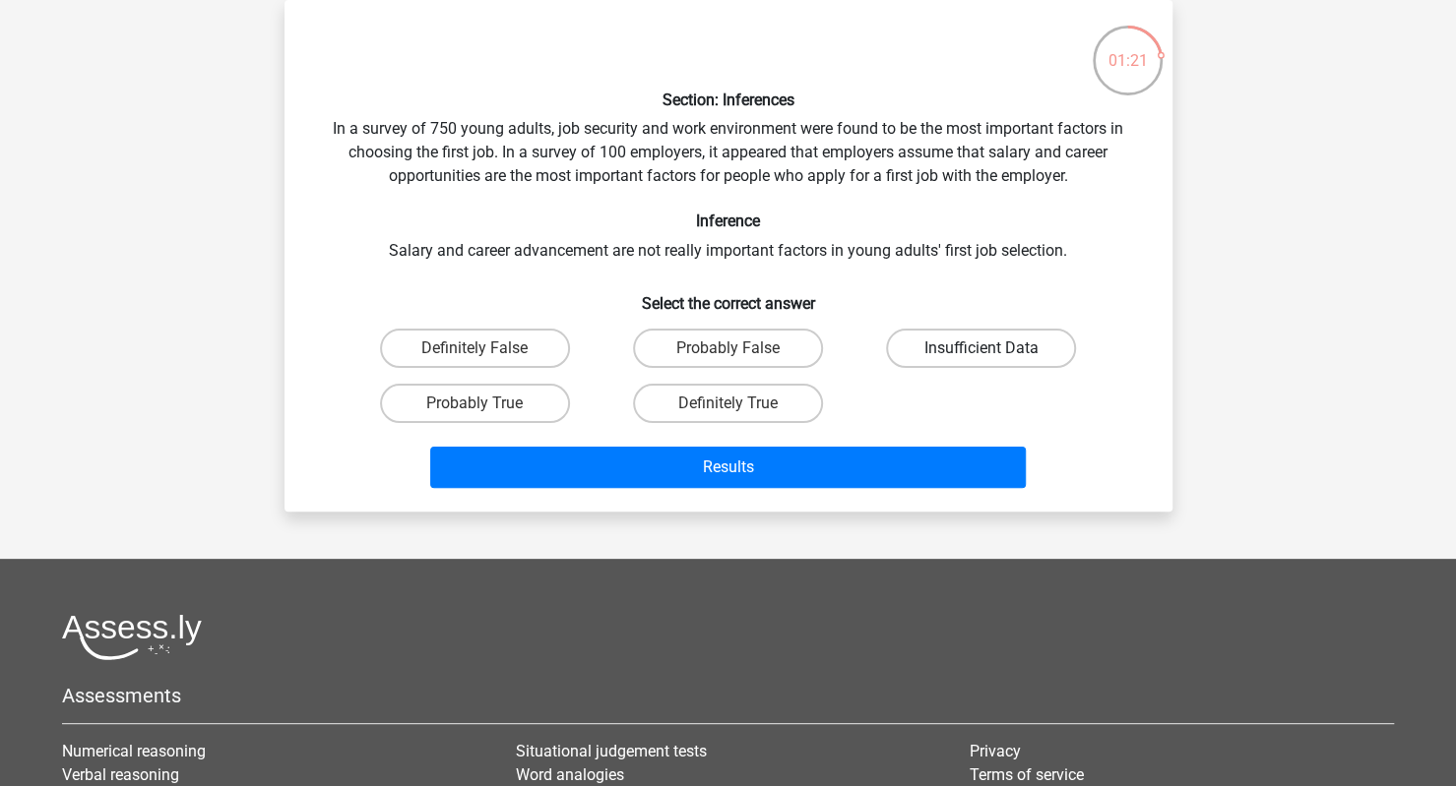
click at [929, 344] on label "Insufficient Data" at bounding box center [981, 348] width 190 height 39
click at [981, 348] on input "Insufficient Data" at bounding box center [987, 354] width 13 height 13
radio input "true"
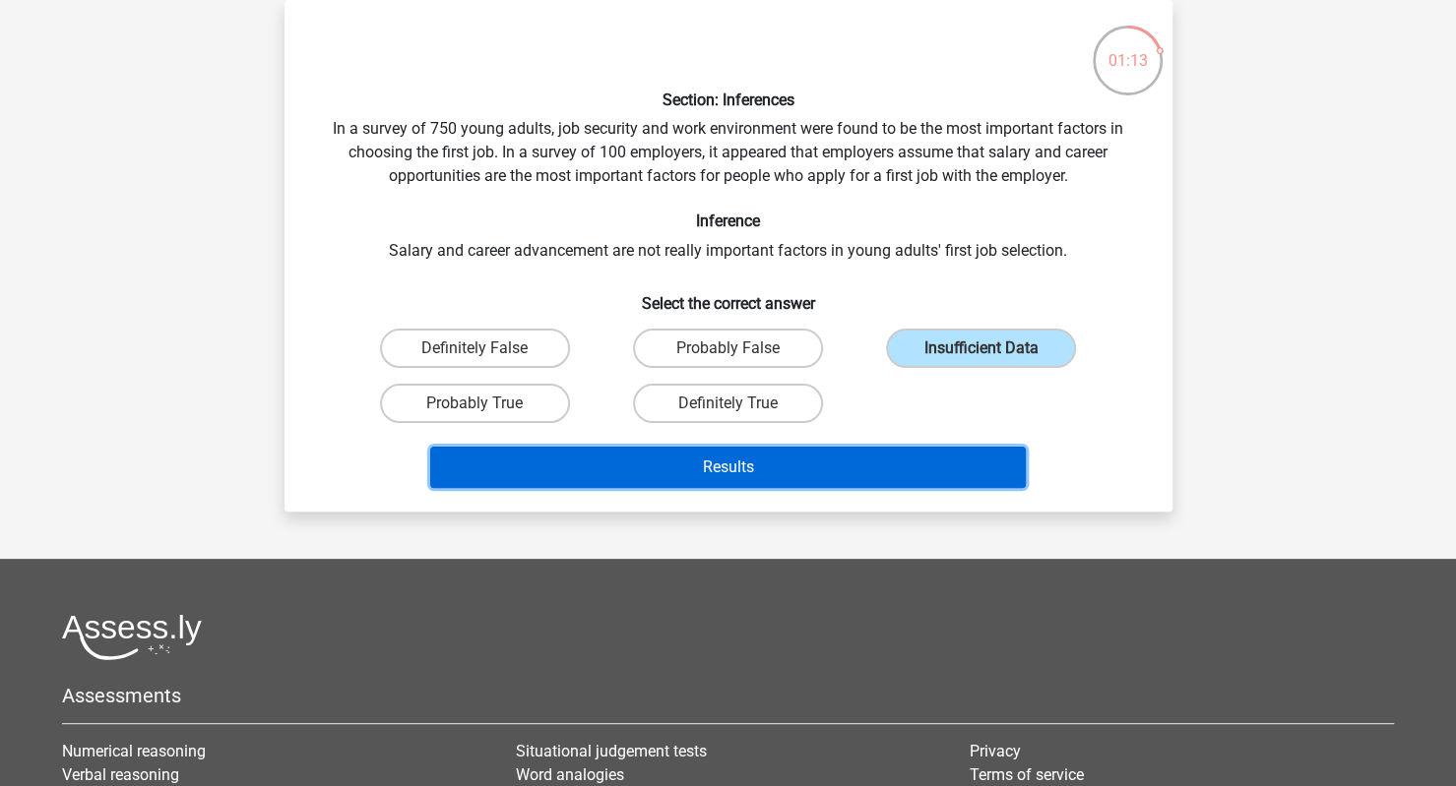
click at [882, 469] on button "Results" at bounding box center [727, 467] width 595 height 41
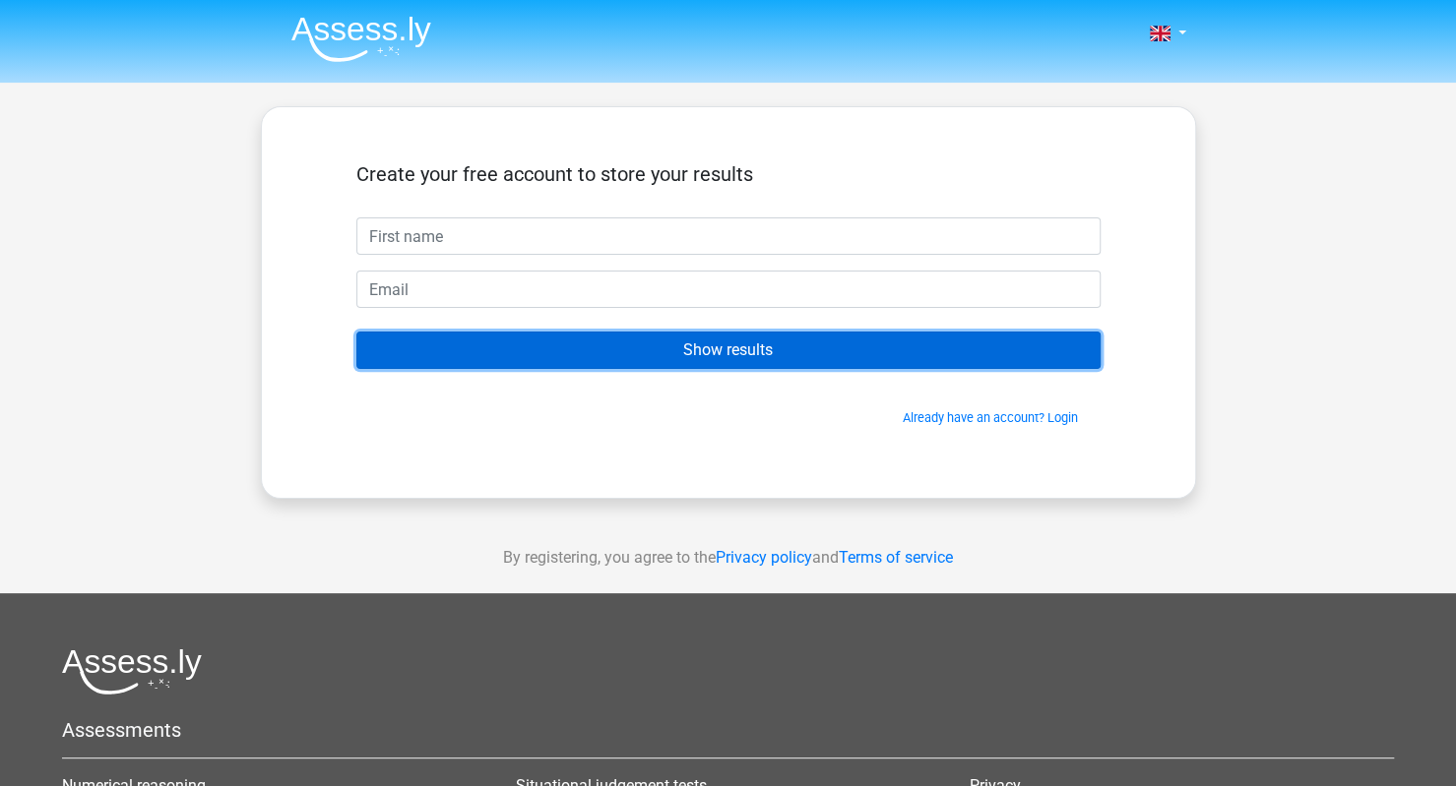
click at [779, 347] on input "Show results" at bounding box center [728, 350] width 744 height 37
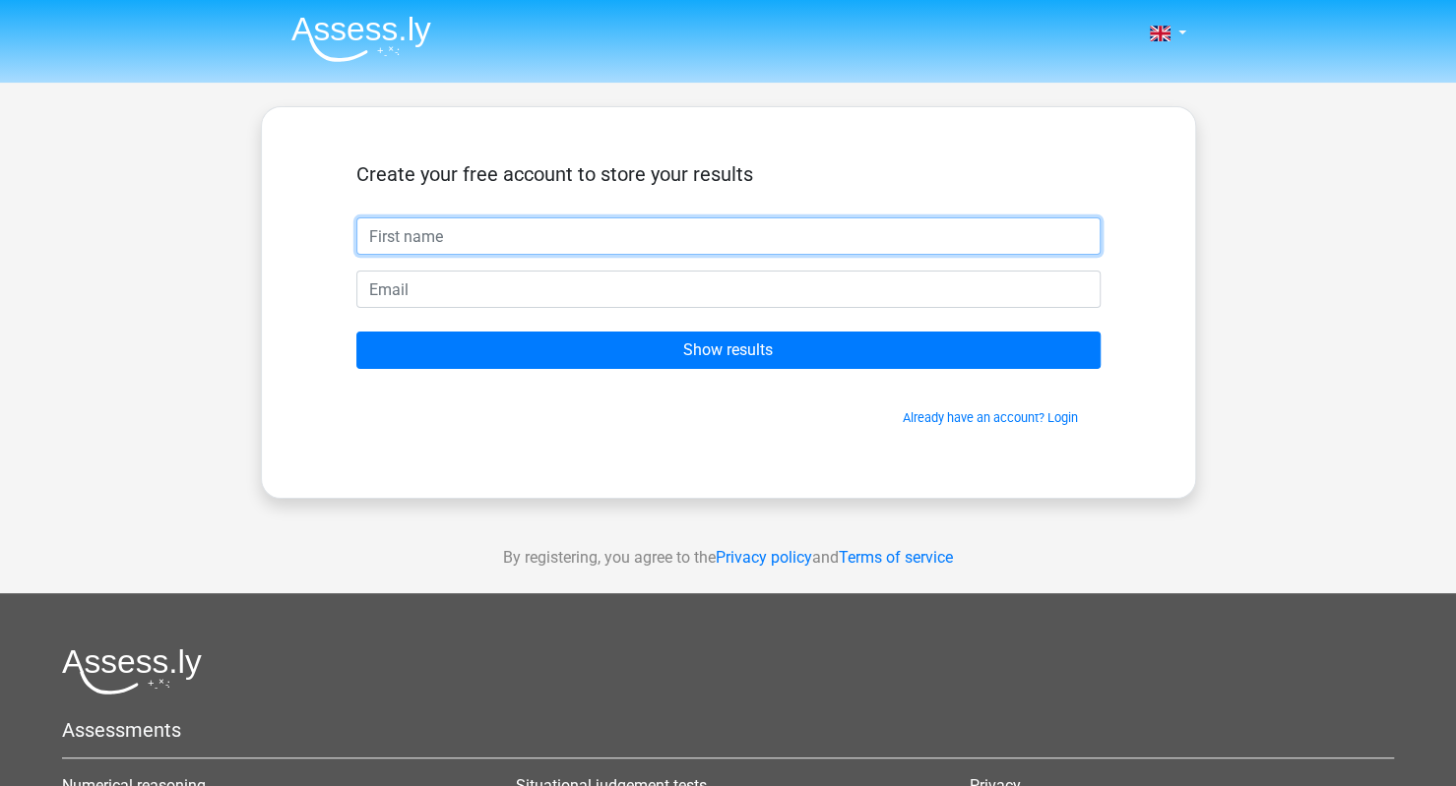
click at [544, 231] on input "text" at bounding box center [728, 236] width 744 height 37
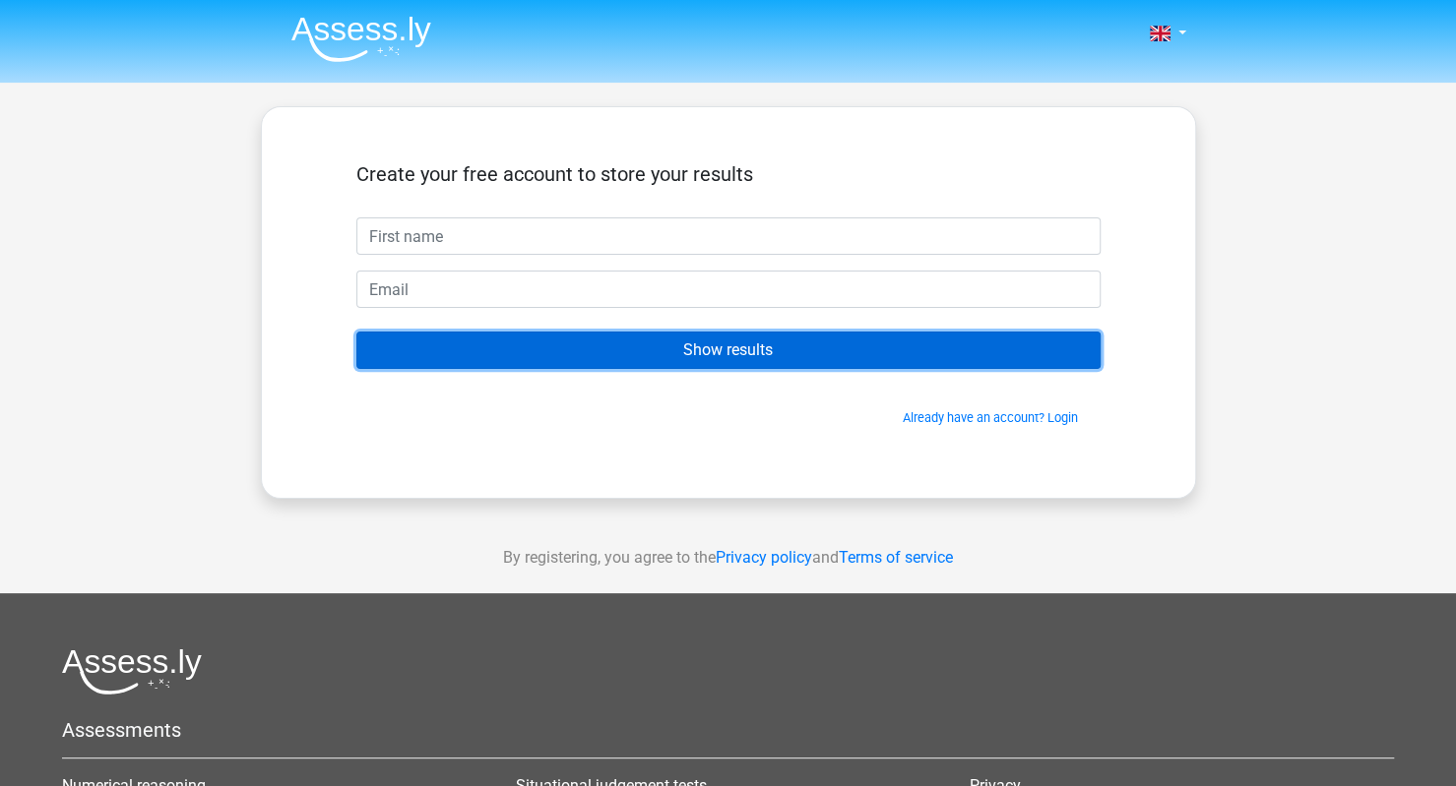
click at [960, 364] on input "Show results" at bounding box center [728, 350] width 744 height 37
